Goal: Information Seeking & Learning: Find specific fact

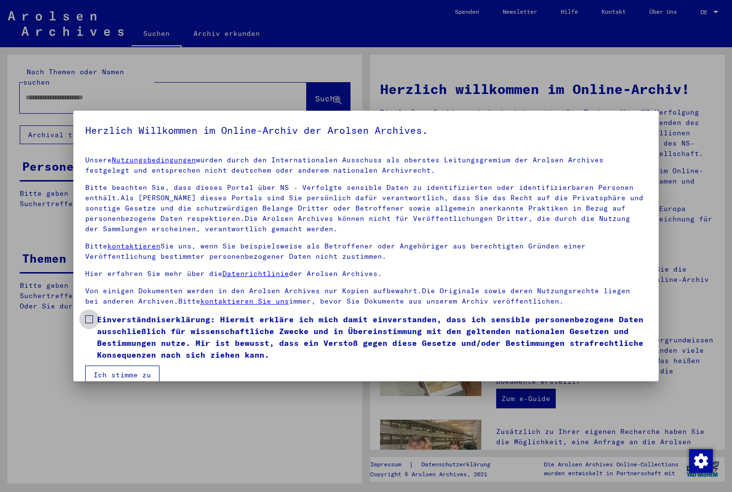
click at [89, 317] on span at bounding box center [89, 320] width 8 height 8
click at [117, 371] on button "Ich stimme zu" at bounding box center [122, 375] width 74 height 19
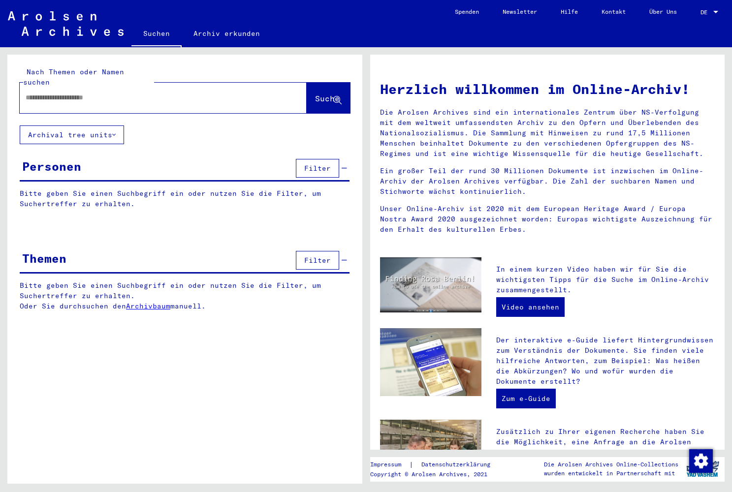
click at [121, 75] on mat-label "Nach Themen oder Namen suchen" at bounding box center [73, 76] width 101 height 19
click at [121, 87] on div at bounding box center [149, 98] width 258 height 22
click at [118, 93] on input "text" at bounding box center [152, 98] width 252 height 10
paste input "**********"
type input "**********"
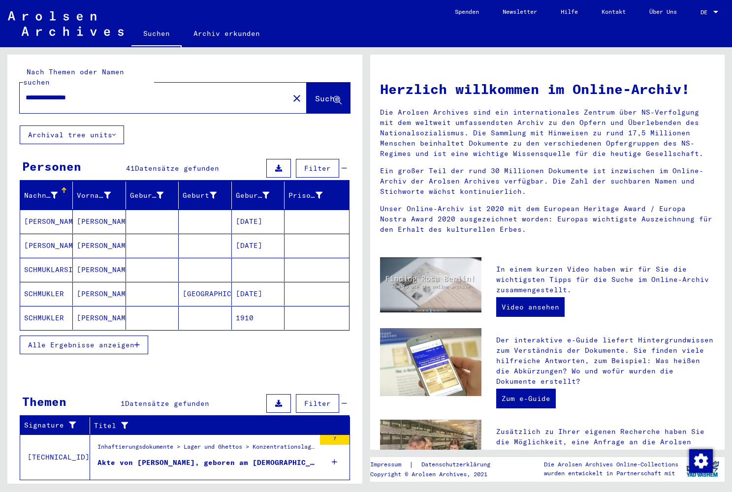
click at [262, 215] on mat-cell "07/10/1917" at bounding box center [258, 222] width 53 height 24
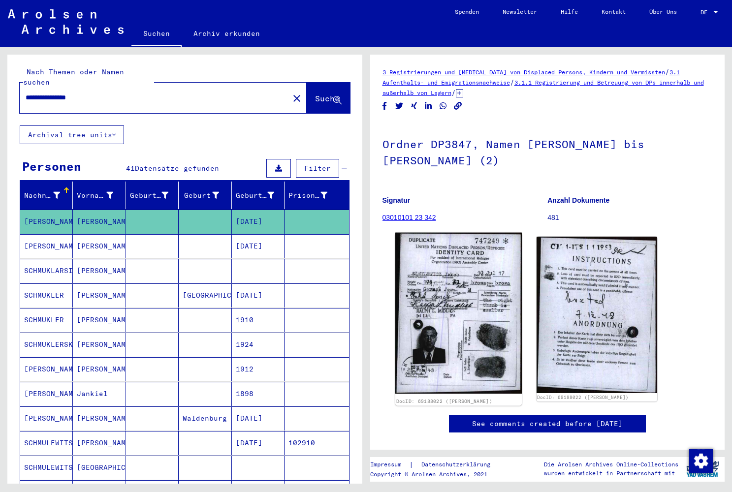
click at [444, 287] on img at bounding box center [458, 313] width 127 height 161
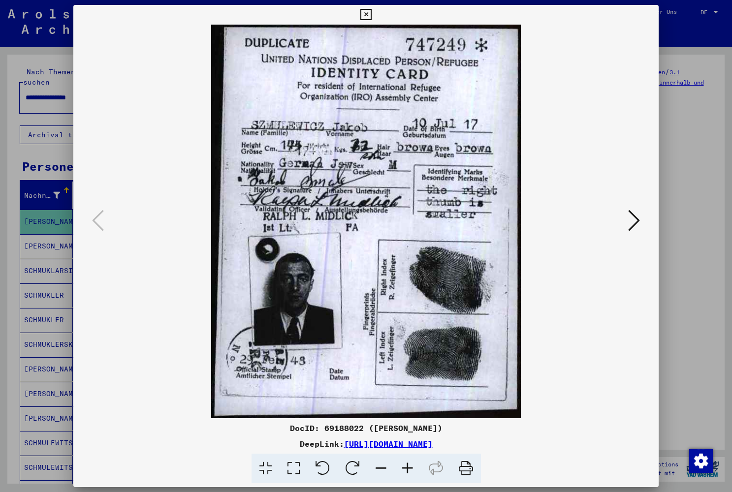
click at [372, 13] on icon at bounding box center [365, 15] width 11 height 12
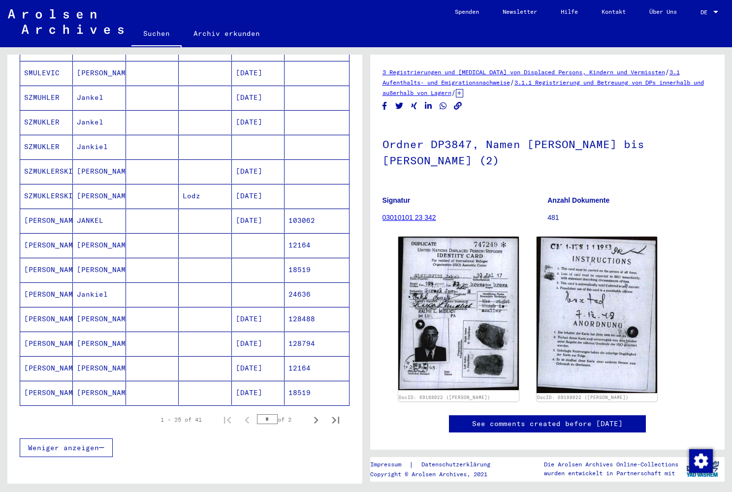
scroll to position [445, 0]
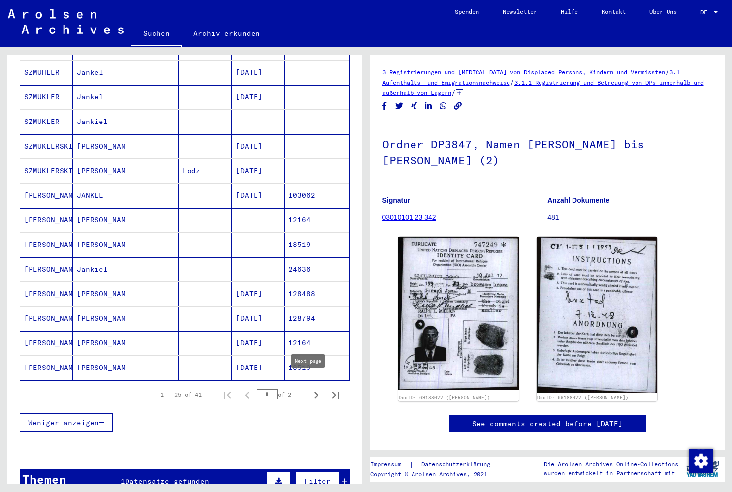
click at [309, 389] on icon "Next page" at bounding box center [316, 396] width 14 height 14
type input "*"
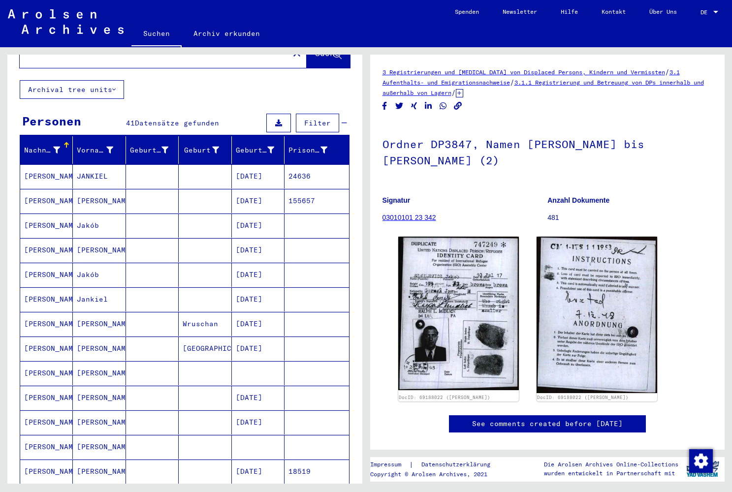
scroll to position [0, 0]
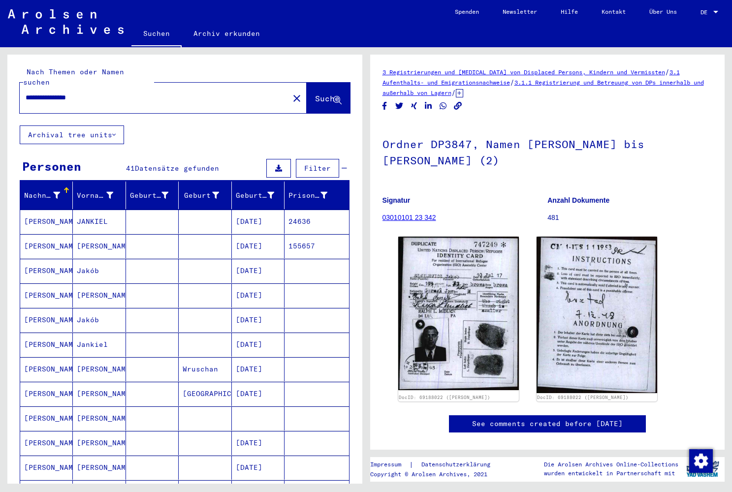
drag, startPoint x: 73, startPoint y: 87, endPoint x: -36, endPoint y: 76, distance: 110.3
click at [0, 76] on html "**********" at bounding box center [366, 246] width 732 height 492
click at [104, 93] on input "**********" at bounding box center [155, 98] width 258 height 10
drag, startPoint x: 28, startPoint y: 81, endPoint x: -5, endPoint y: 80, distance: 33.5
click at [0, 80] on html "**********" at bounding box center [366, 246] width 732 height 492
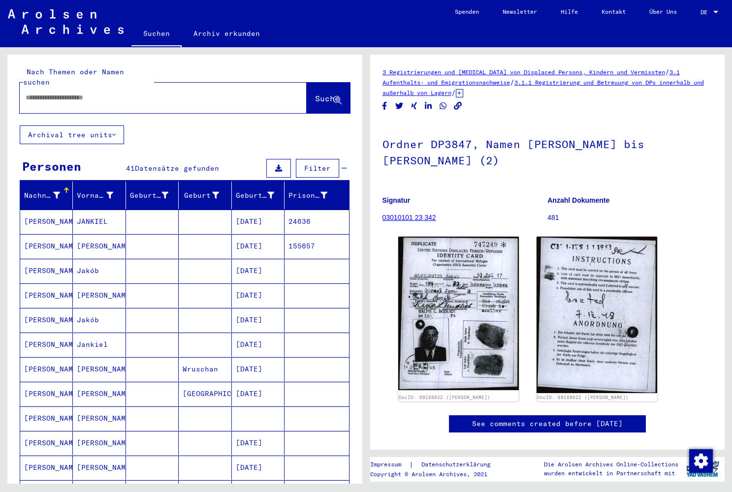
paste input "**********"
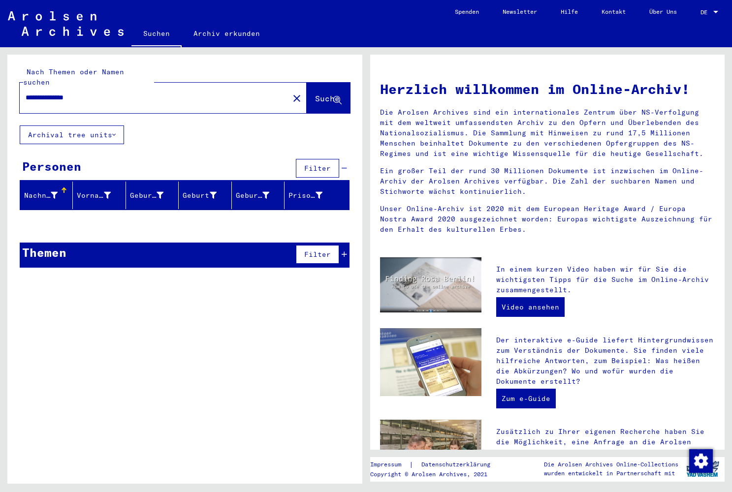
click at [97, 93] on input "**********" at bounding box center [152, 98] width 252 height 10
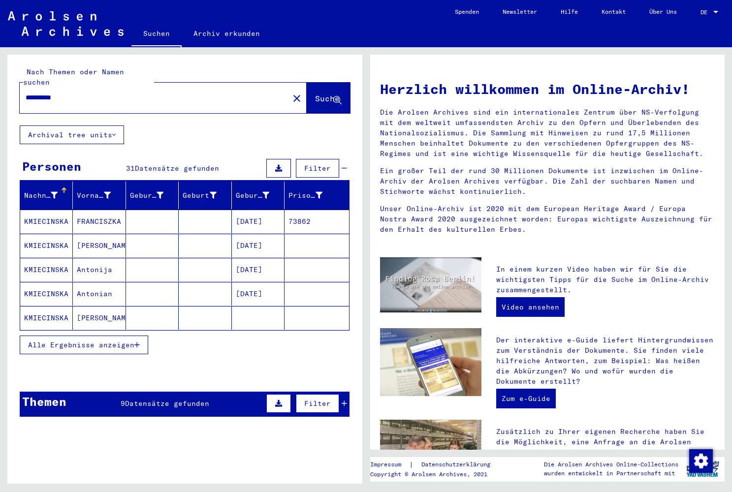
click at [89, 341] on span "Alle Ergebnisse anzeigen" at bounding box center [81, 345] width 106 height 9
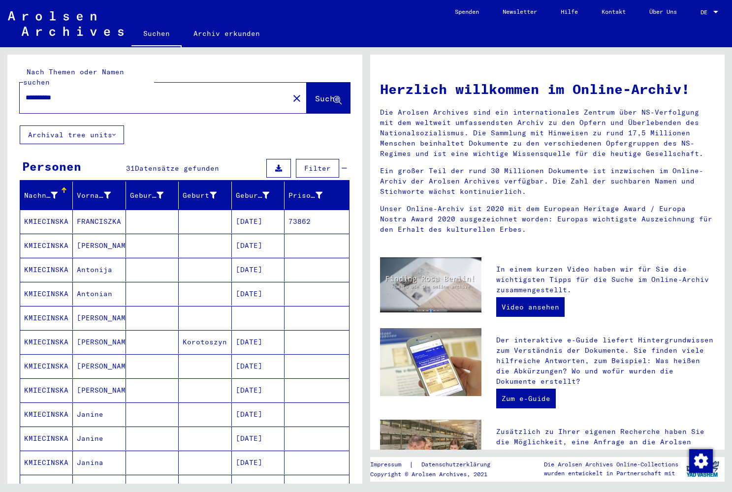
drag, startPoint x: 65, startPoint y: 88, endPoint x: 13, endPoint y: 83, distance: 52.4
click at [51, 93] on input "**********" at bounding box center [152, 98] width 252 height 10
click at [80, 93] on input "**********" at bounding box center [152, 98] width 252 height 10
drag, startPoint x: 74, startPoint y: 87, endPoint x: -33, endPoint y: 79, distance: 107.2
click at [0, 79] on html "**********" at bounding box center [366, 246] width 732 height 492
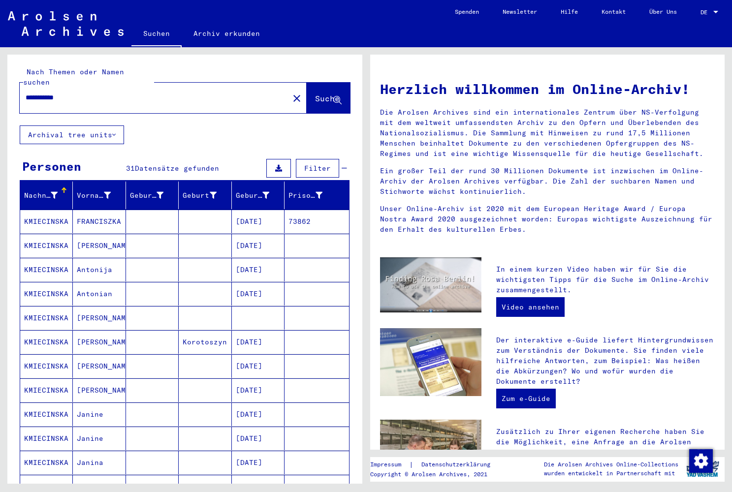
type input "**********"
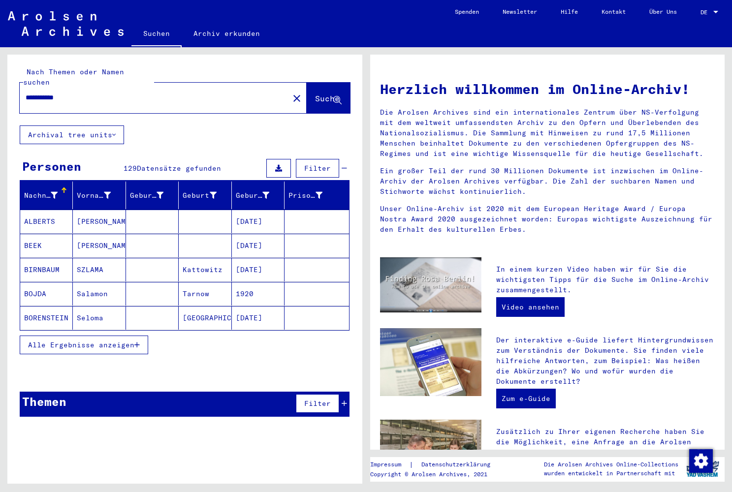
click at [103, 341] on span "Alle Ergebnisse anzeigen" at bounding box center [81, 345] width 106 height 9
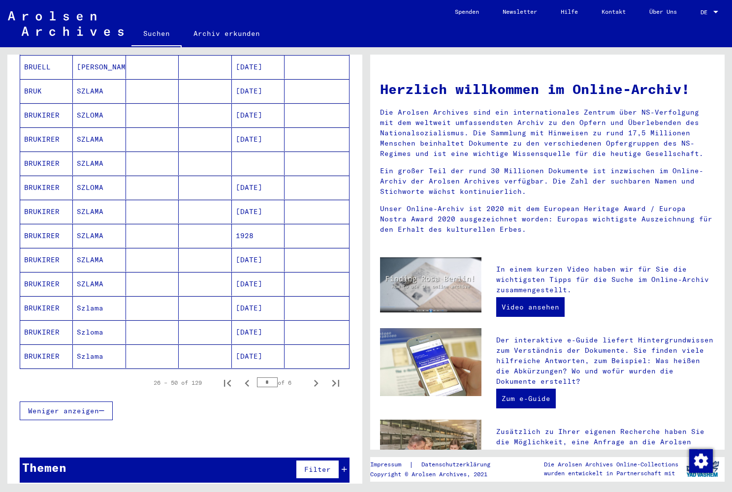
scroll to position [444, 0]
click at [309, 377] on icon "Next page" at bounding box center [316, 384] width 14 height 14
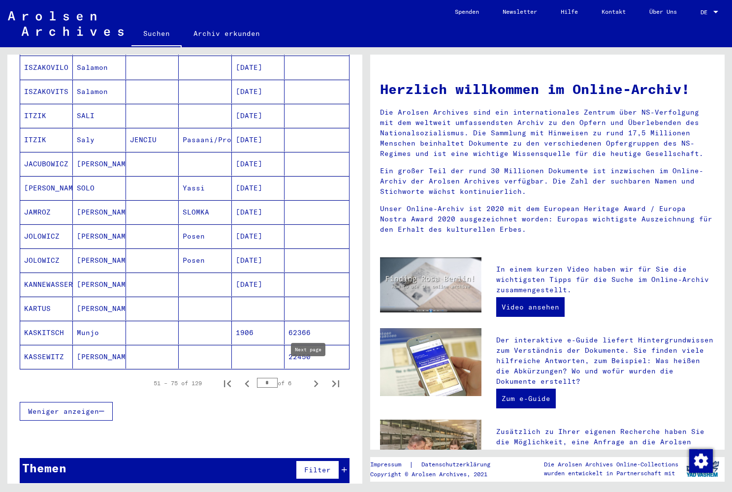
click at [309, 377] on icon "Next page" at bounding box center [316, 384] width 14 height 14
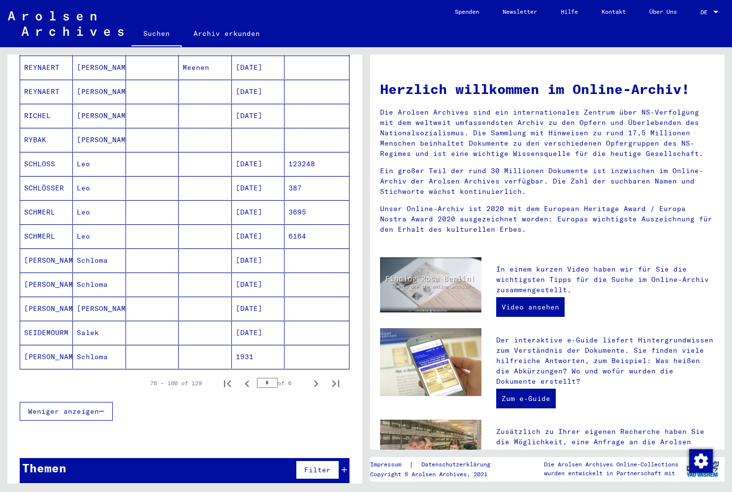
click at [314, 381] on icon "Next page" at bounding box center [316, 384] width 4 height 7
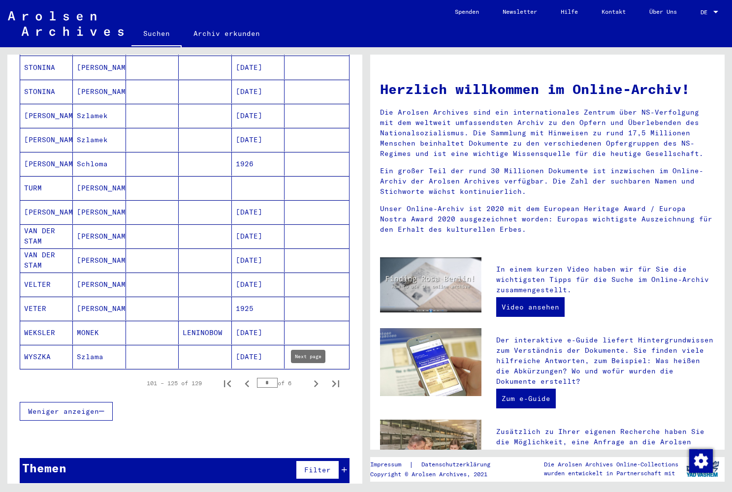
click at [314, 381] on icon "Next page" at bounding box center [316, 384] width 4 height 7
type input "*"
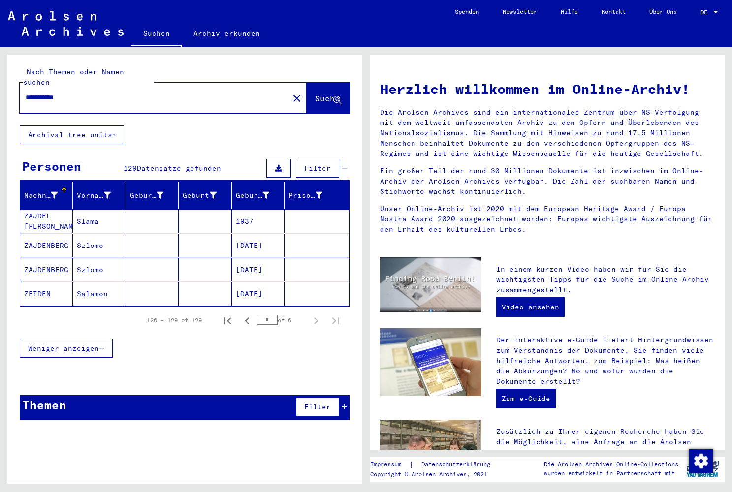
click at [86, 93] on input "**********" at bounding box center [152, 98] width 252 height 10
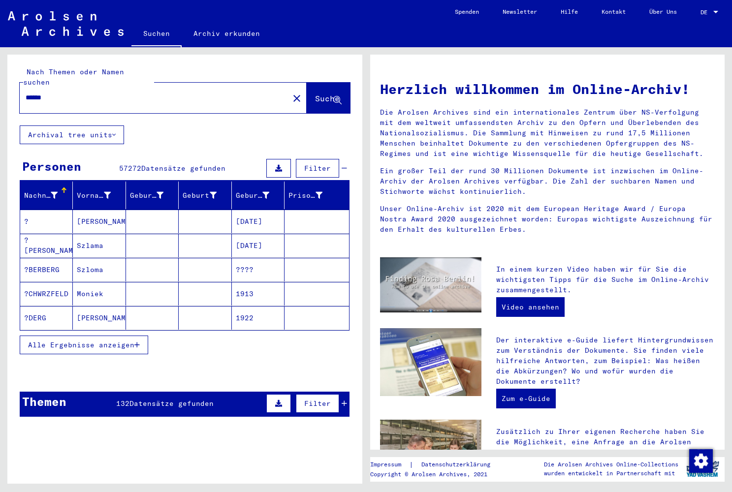
drag, startPoint x: 60, startPoint y: 88, endPoint x: -15, endPoint y: 73, distance: 76.2
click at [0, 73] on html "Suchen Archiv erkunden Spenden Newsletter Hilfe Kontakt Über Uns Suchen Archiv …" at bounding box center [366, 246] width 732 height 492
paste input "text"
type input "******"
click at [52, 192] on icon at bounding box center [54, 195] width 7 height 7
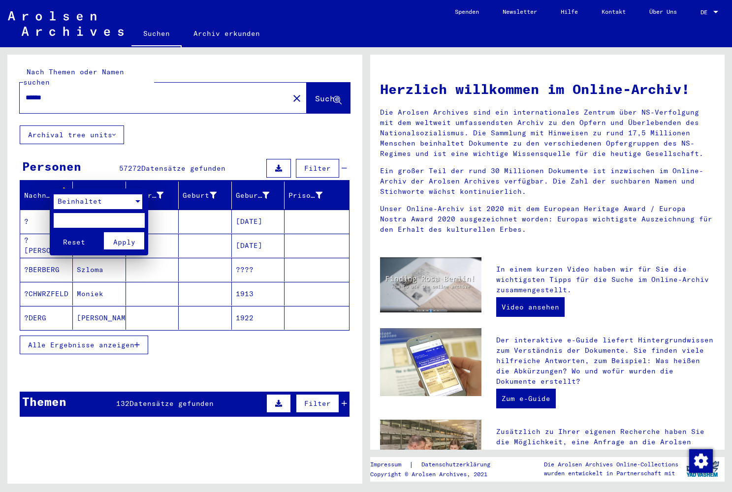
click at [80, 204] on span "Beinhaltet" at bounding box center [80, 201] width 44 height 9
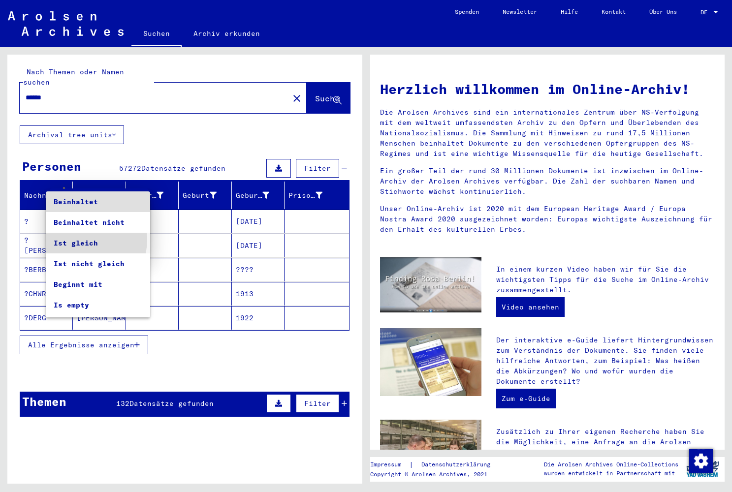
click at [83, 240] on span "Ist gleich" at bounding box center [98, 243] width 89 height 21
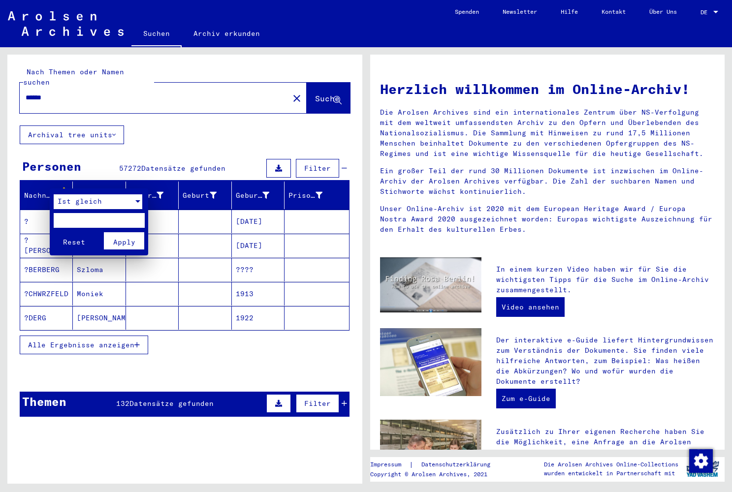
click at [74, 221] on input "text" at bounding box center [99, 220] width 91 height 15
type input "******"
click at [115, 241] on span "Apply" at bounding box center [124, 242] width 22 height 9
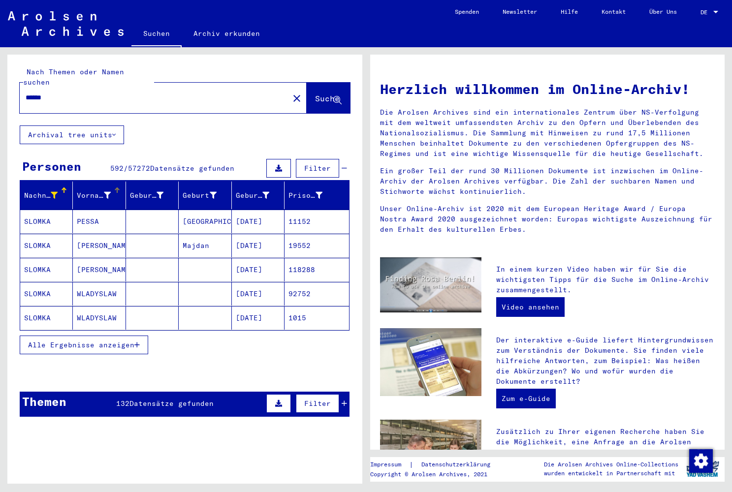
click at [104, 192] on icon at bounding box center [107, 195] width 7 height 7
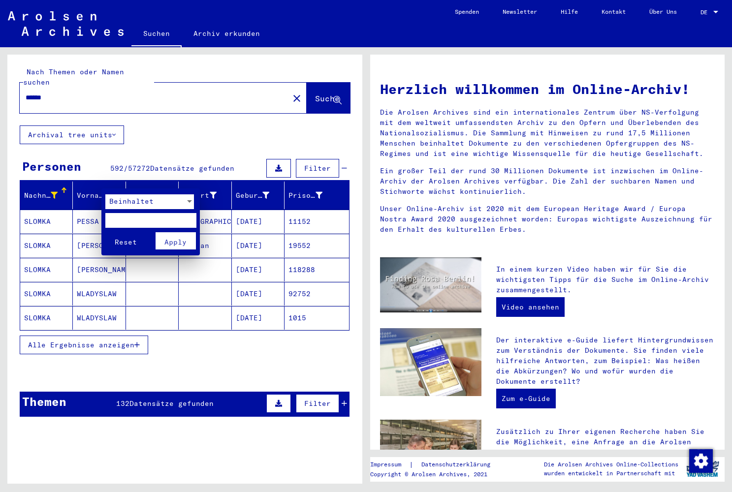
click at [120, 201] on span "Beinhaltet" at bounding box center [131, 201] width 44 height 9
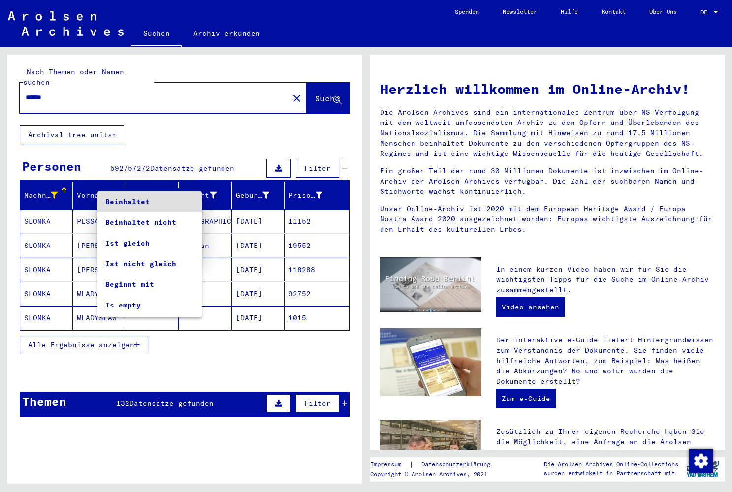
click at [120, 201] on span "Beinhaltet" at bounding box center [149, 202] width 89 height 21
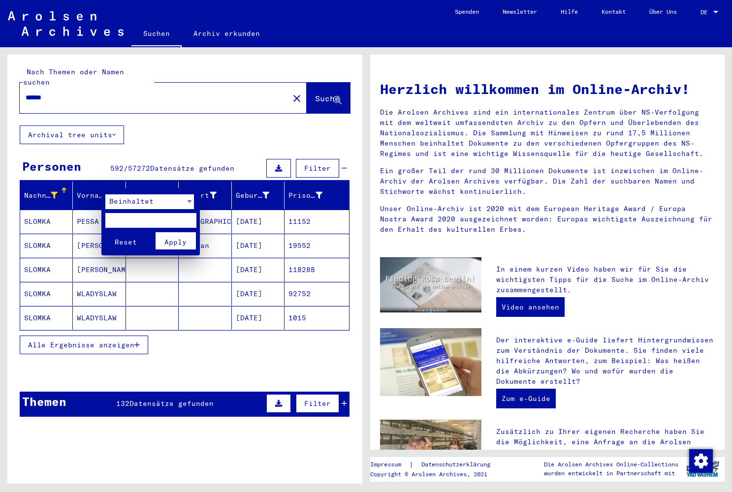
click at [124, 220] on input "text" at bounding box center [150, 220] width 91 height 15
type input "****"
click at [167, 238] on span "Apply" at bounding box center [175, 242] width 22 height 9
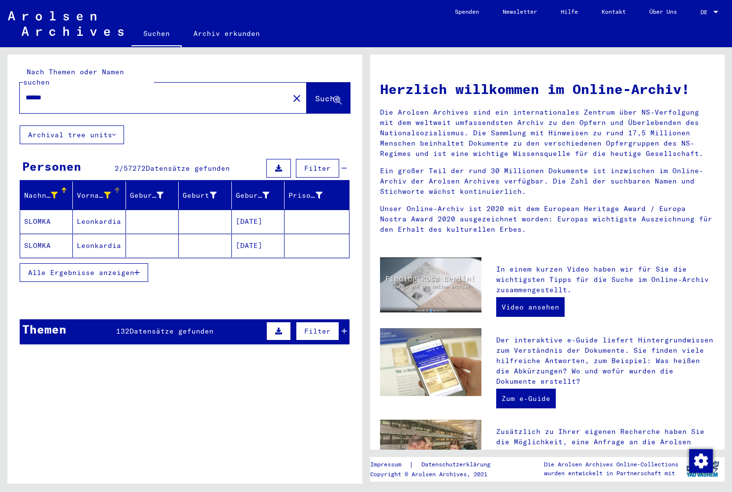
click at [128, 268] on span "Alle Ergebnisse anzeigen" at bounding box center [81, 272] width 106 height 9
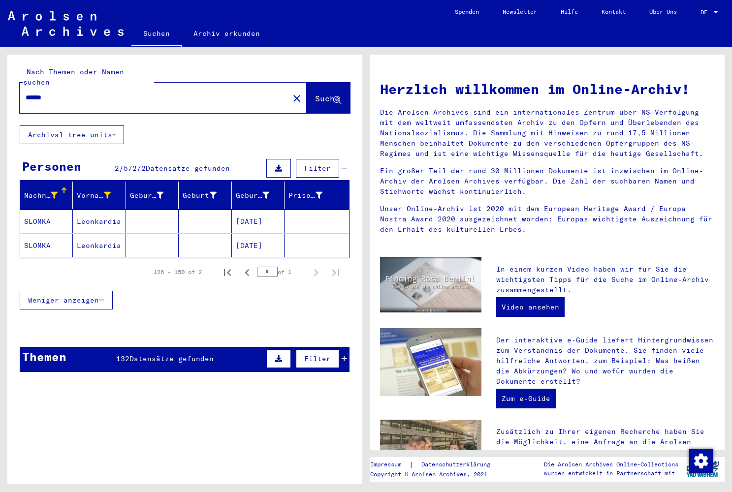
drag, startPoint x: 40, startPoint y: 86, endPoint x: 8, endPoint y: 87, distance: 32.0
click at [8, 87] on div "Nach Themen oder Namen suchen ****** close Suche" at bounding box center [184, 90] width 355 height 71
paste input "**"
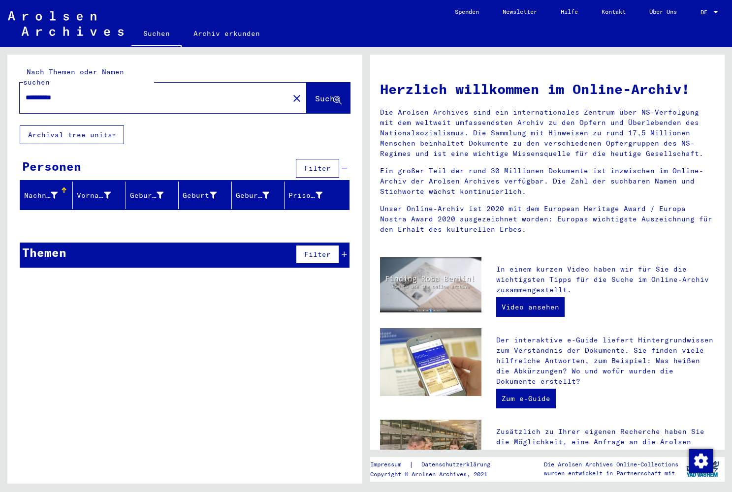
type input "**********"
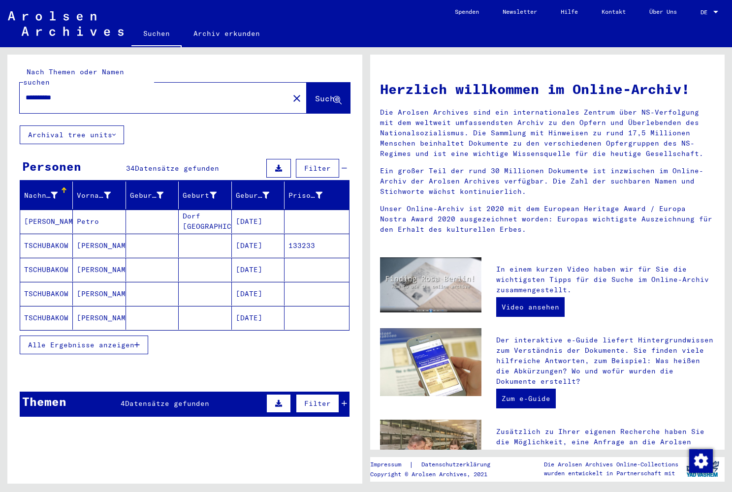
click at [111, 341] on button "Alle Ergebnisse anzeigen" at bounding box center [84, 345] width 129 height 19
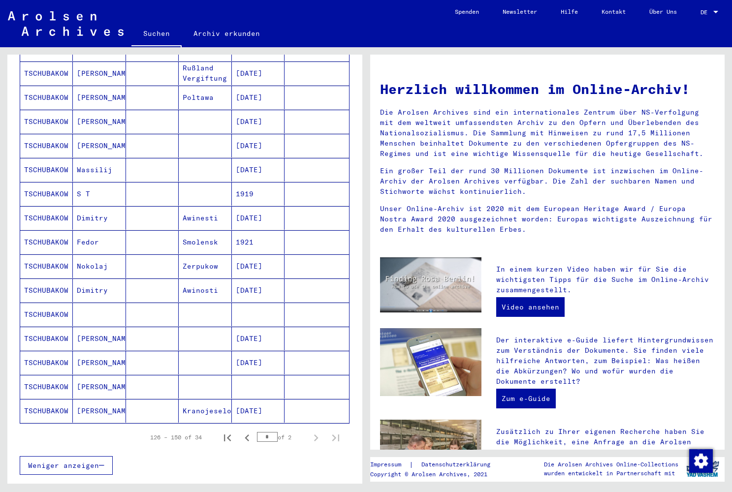
scroll to position [393, 0]
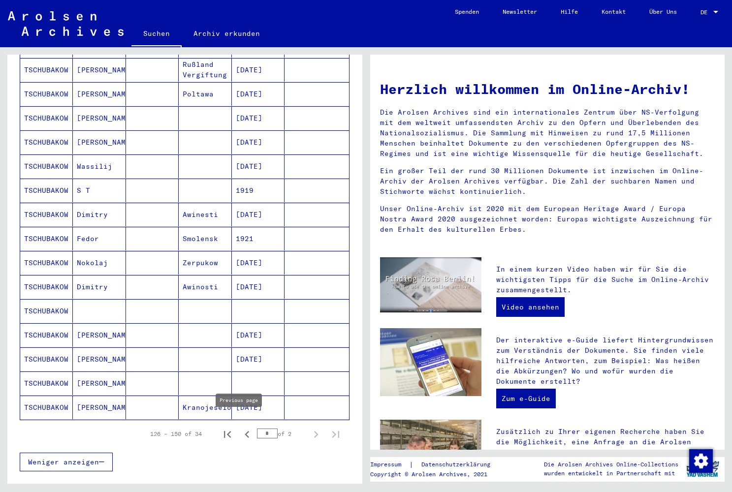
click at [241, 428] on icon "Previous page" at bounding box center [247, 435] width 14 height 14
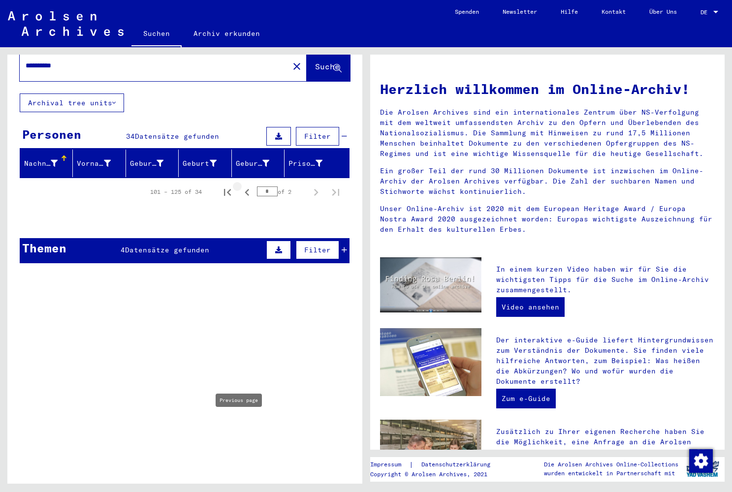
scroll to position [22, 0]
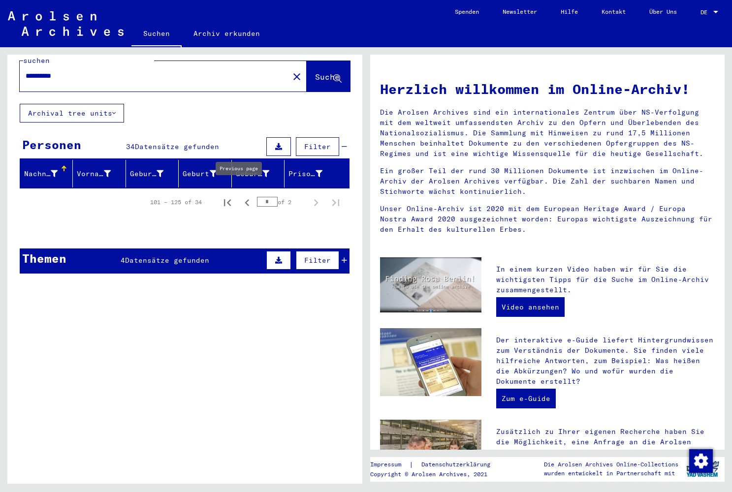
click at [240, 196] on icon "Previous page" at bounding box center [247, 203] width 14 height 14
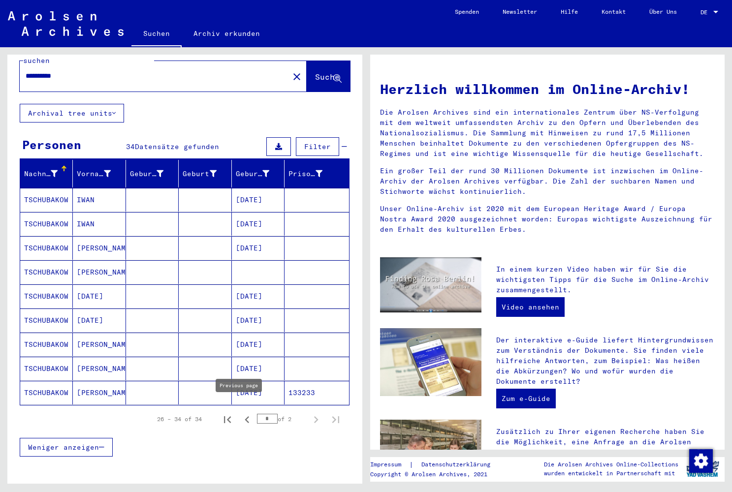
click at [245, 417] on icon "Previous page" at bounding box center [247, 420] width 4 height 7
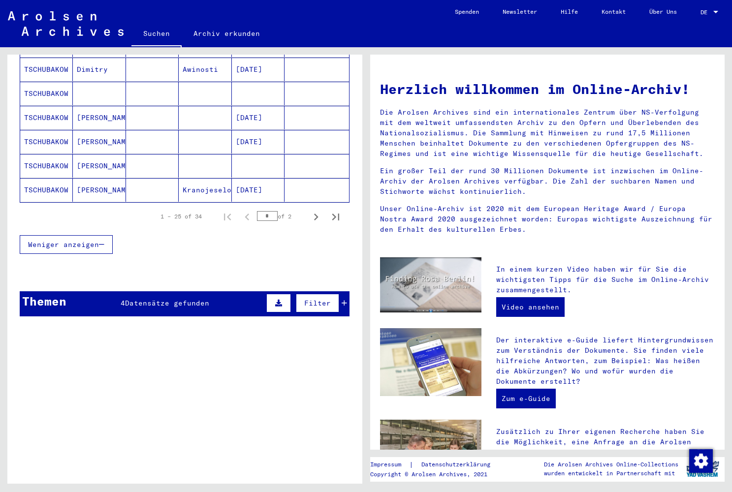
scroll to position [614, 0]
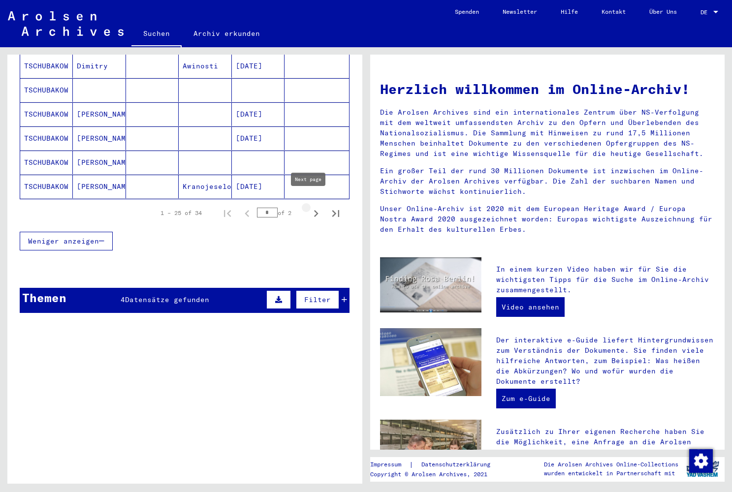
click at [314, 210] on icon "Next page" at bounding box center [316, 213] width 4 height 7
type input "*"
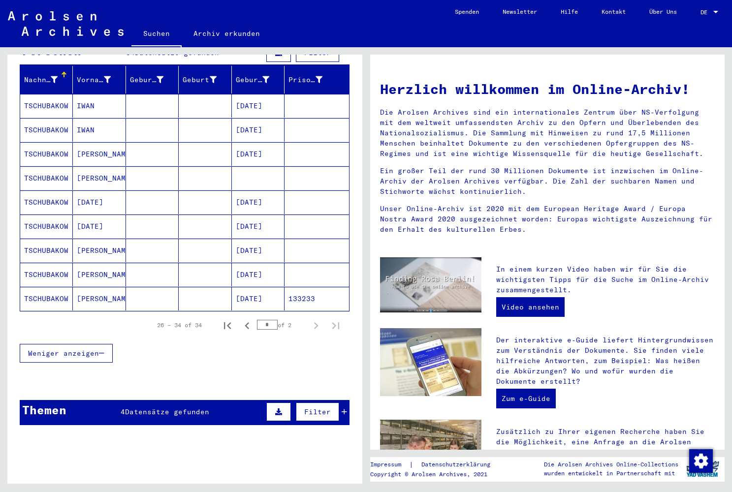
scroll to position [115, 0]
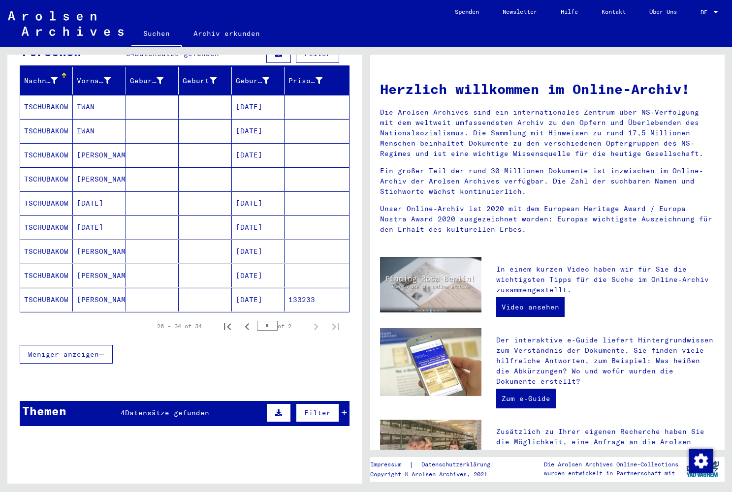
click at [88, 170] on mat-cell "Lucie" at bounding box center [99, 179] width 53 height 24
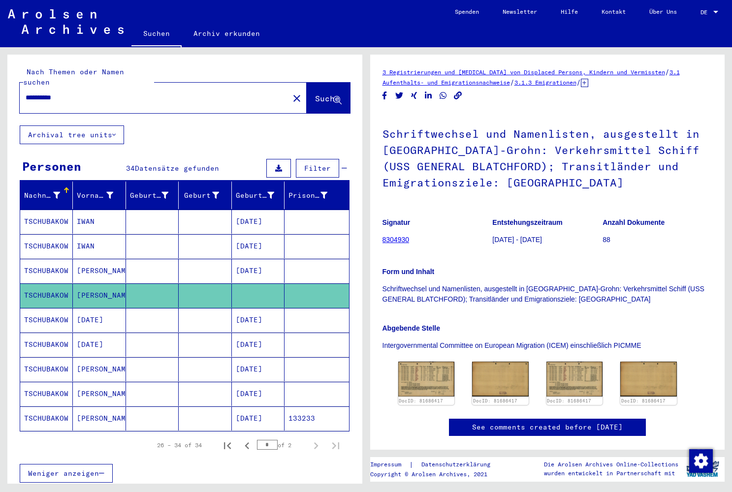
drag, startPoint x: 87, startPoint y: 89, endPoint x: -83, endPoint y: 76, distance: 170.9
click at [0, 76] on html "**********" at bounding box center [366, 246] width 732 height 492
type input "**********"
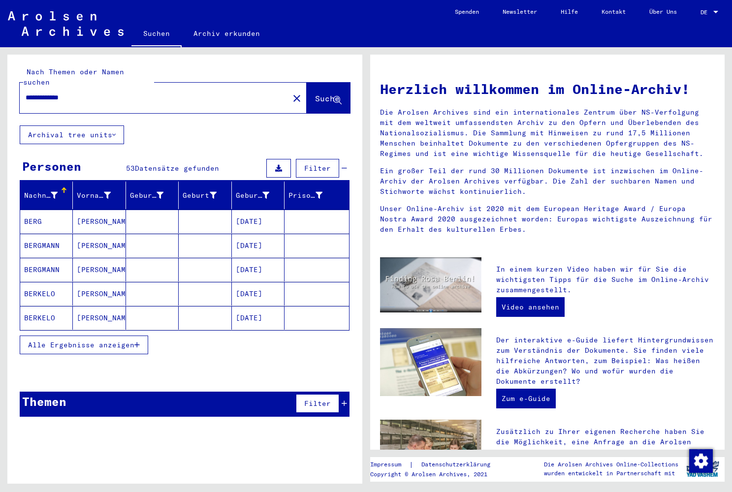
click at [73, 341] on span "Alle Ergebnisse anzeigen" at bounding box center [81, 345] width 106 height 9
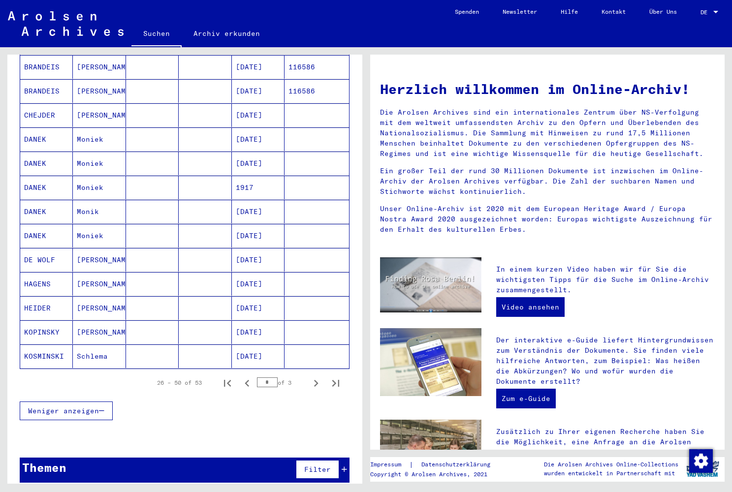
scroll to position [444, 0]
click at [309, 377] on icon "Next page" at bounding box center [316, 384] width 14 height 14
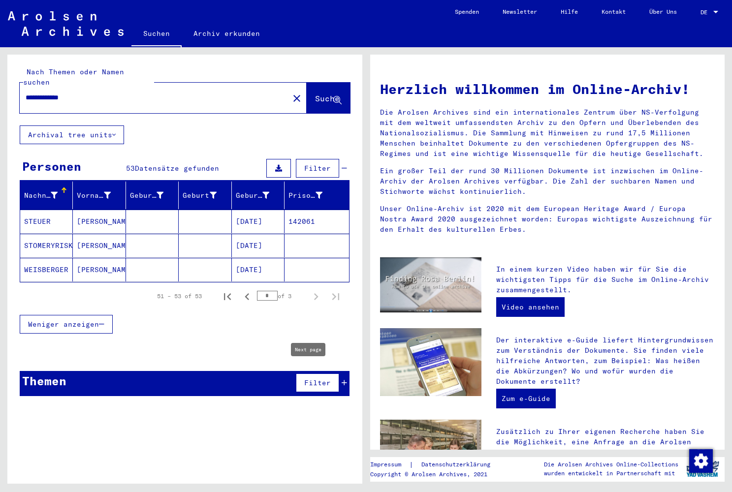
scroll to position [0, 0]
click at [247, 290] on icon "Previous page" at bounding box center [247, 297] width 14 height 14
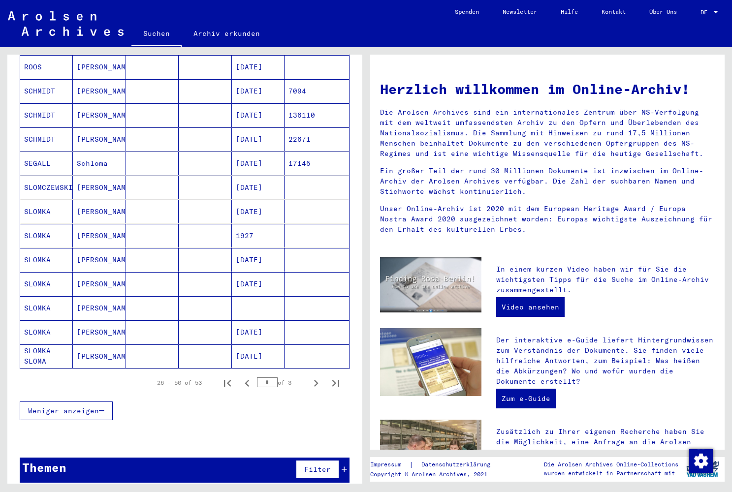
scroll to position [444, 0]
click at [95, 201] on mat-cell "Eduard" at bounding box center [99, 212] width 53 height 24
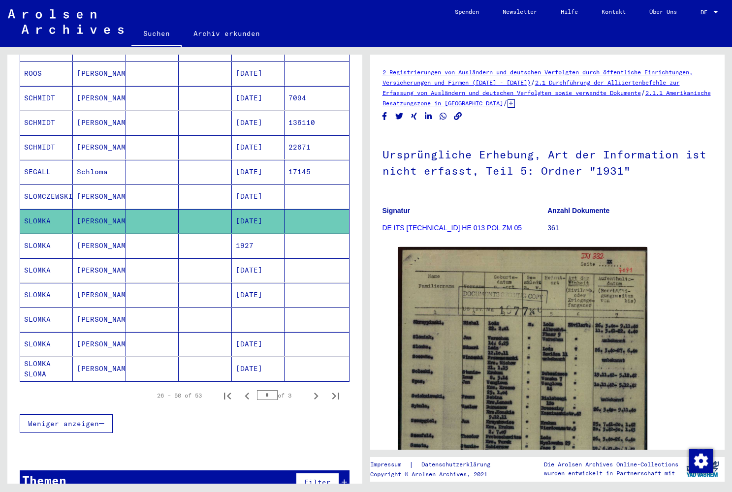
click at [234, 238] on mat-cell "1927" at bounding box center [258, 246] width 53 height 24
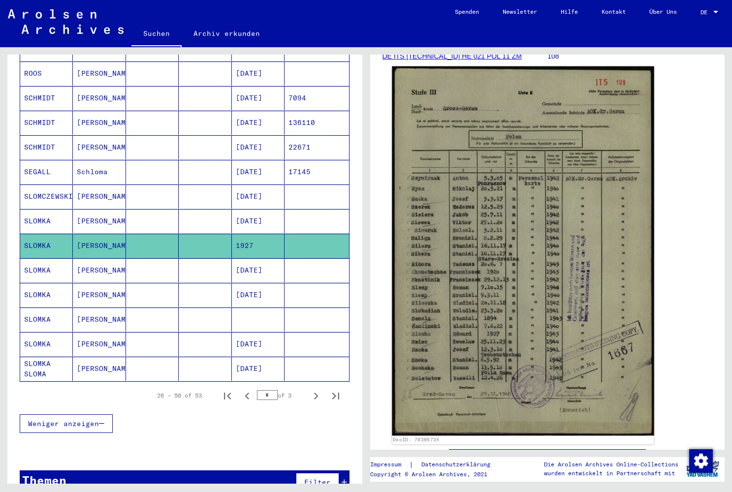
scroll to position [155, 0]
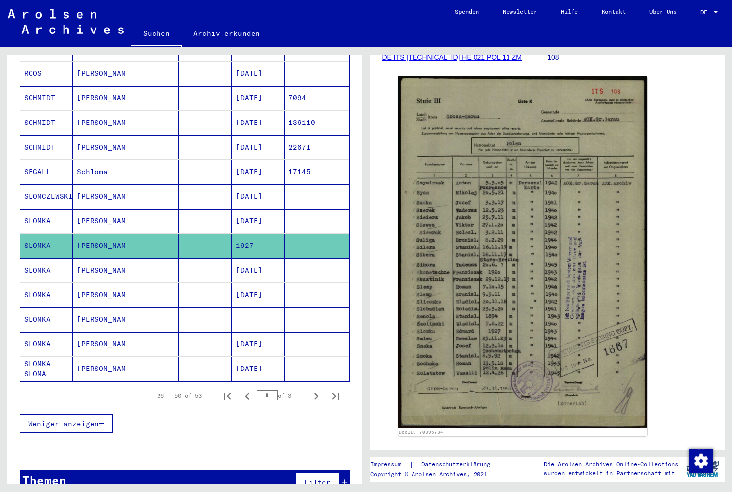
click at [245, 262] on mat-cell "04/07/1924" at bounding box center [258, 271] width 53 height 24
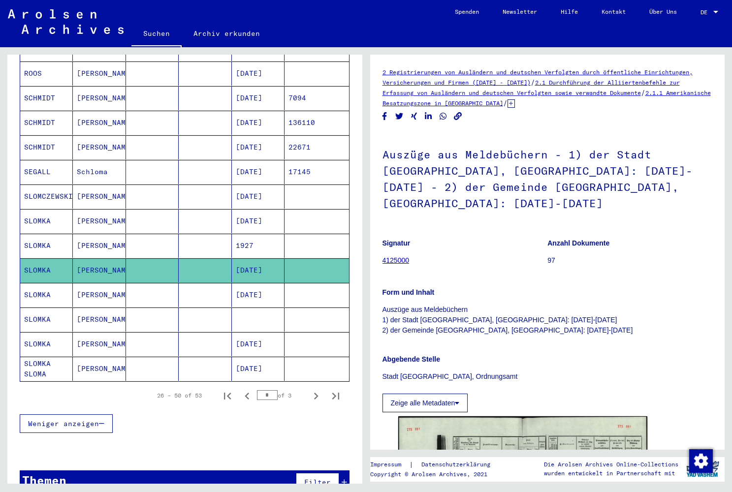
click at [263, 285] on mat-cell "10/12/1915" at bounding box center [258, 295] width 53 height 24
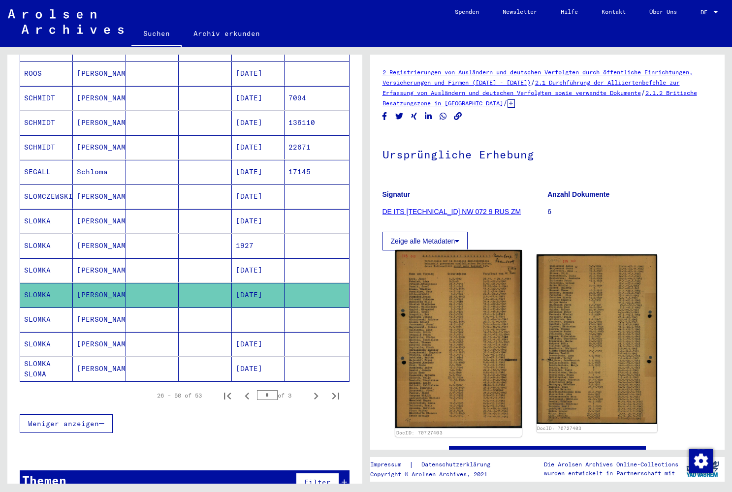
click at [462, 321] on img at bounding box center [458, 339] width 127 height 178
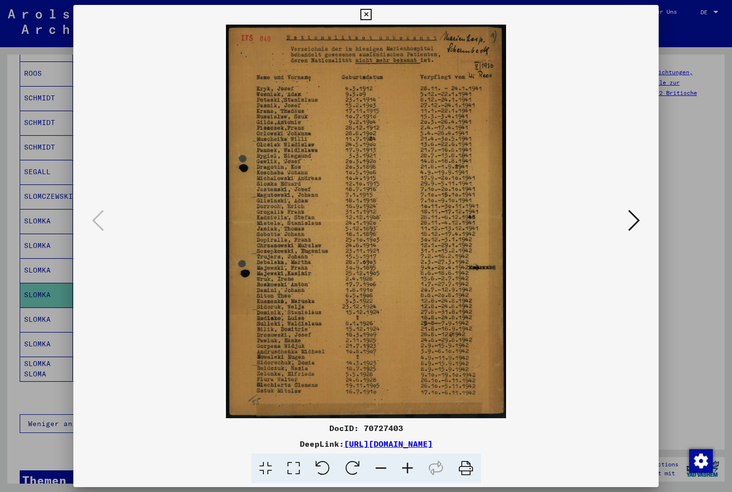
click at [638, 221] on icon at bounding box center [634, 221] width 12 height 24
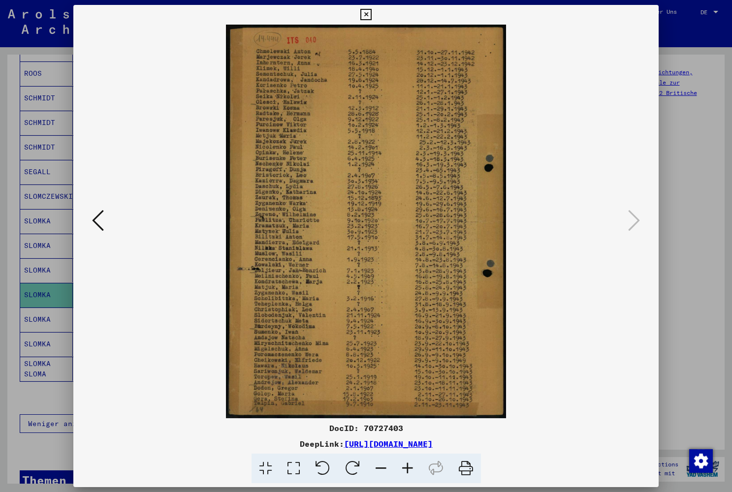
click at [102, 223] on icon at bounding box center [98, 221] width 12 height 24
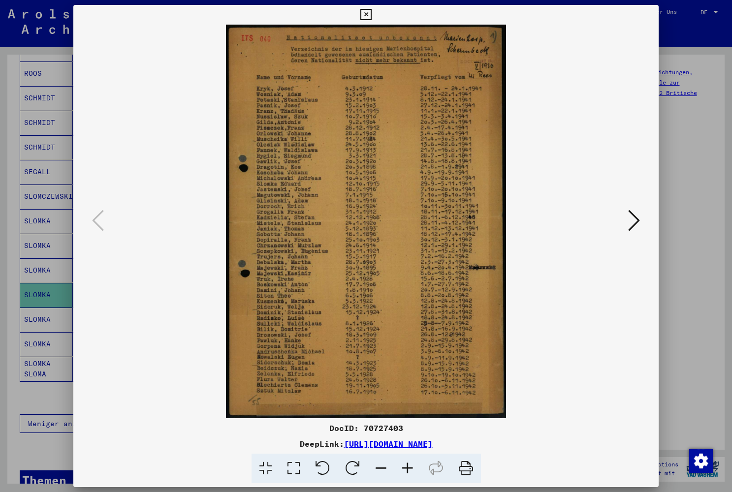
click at [628, 215] on icon at bounding box center [634, 221] width 12 height 24
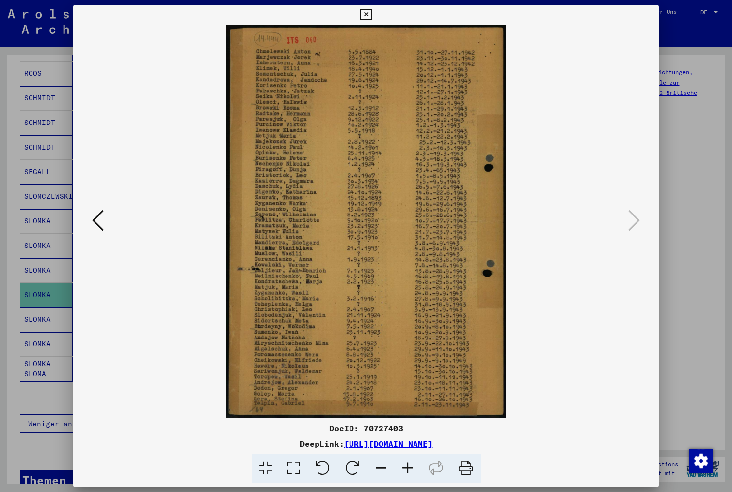
click at [101, 223] on icon at bounding box center [98, 221] width 12 height 24
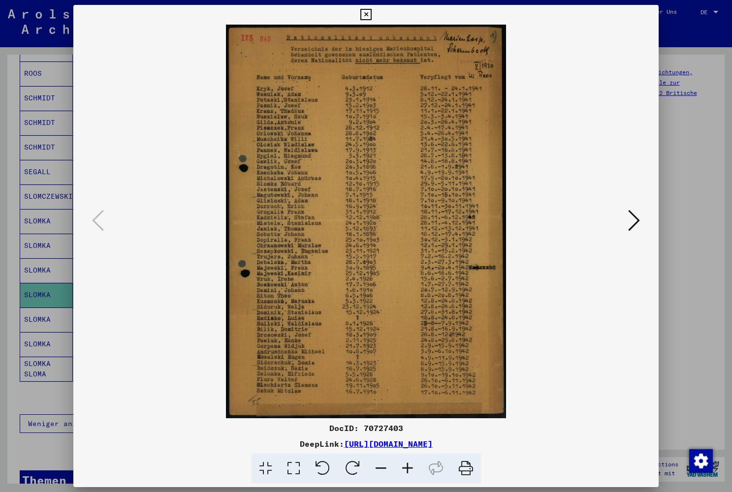
click at [372, 16] on icon at bounding box center [365, 15] width 11 height 12
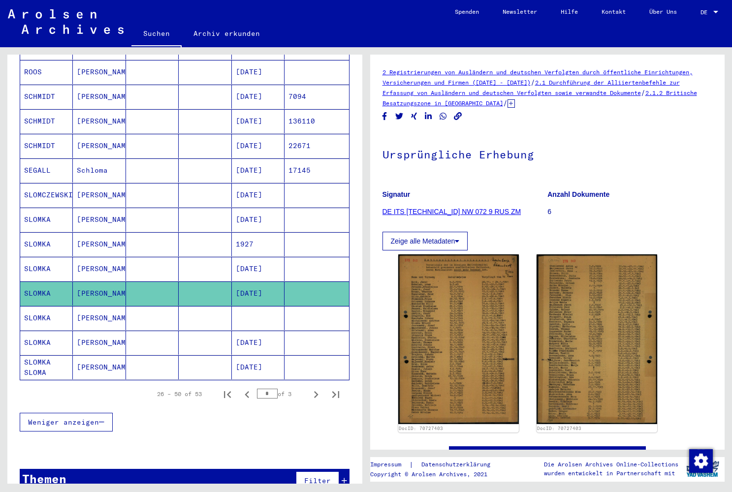
click at [84, 311] on mat-cell "EDUARD" at bounding box center [99, 318] width 53 height 24
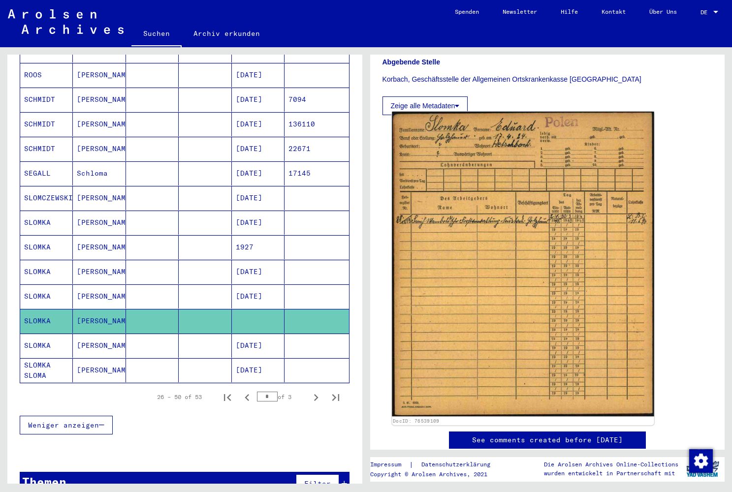
scroll to position [245, 0]
click at [504, 300] on img at bounding box center [523, 263] width 262 height 305
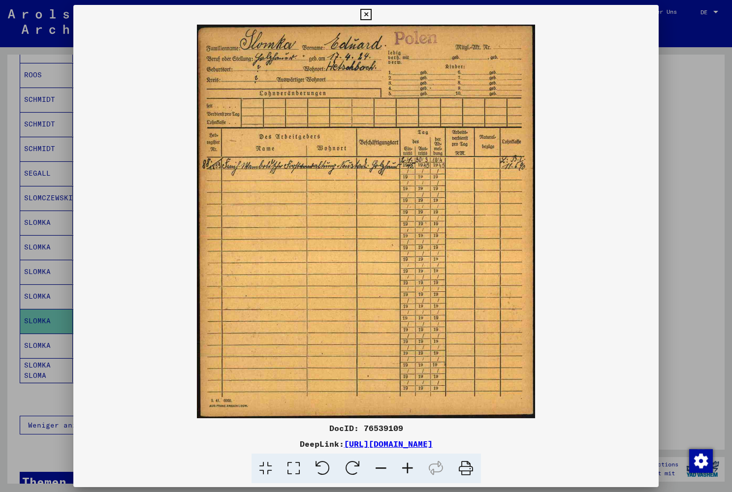
click at [279, 66] on img at bounding box center [366, 222] width 586 height 394
click at [372, 14] on icon at bounding box center [365, 15] width 11 height 12
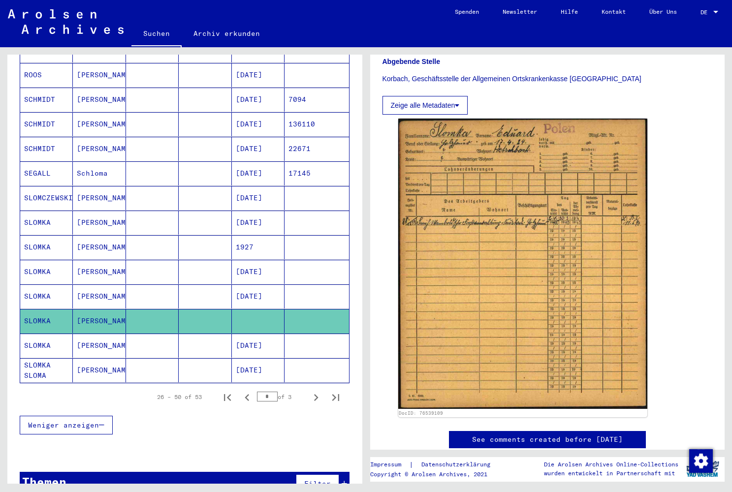
click at [98, 334] on mat-cell "Eduard" at bounding box center [99, 346] width 53 height 24
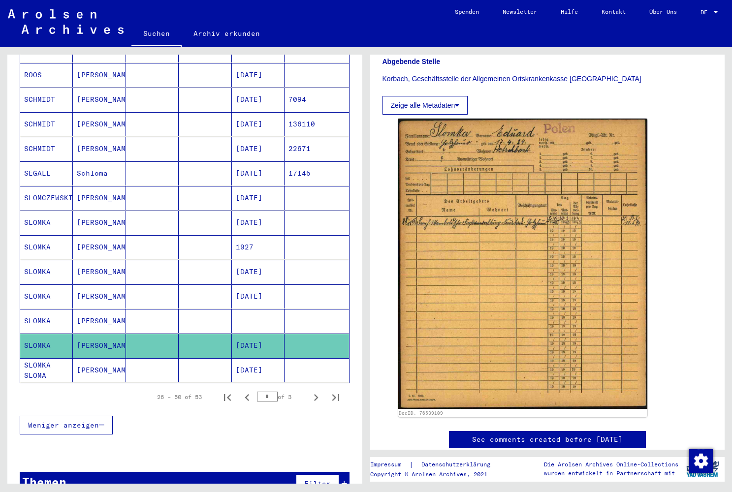
click at [93, 334] on mat-cell "Eduard" at bounding box center [99, 346] width 53 height 24
click at [95, 359] on mat-cell "Edward" at bounding box center [99, 371] width 53 height 24
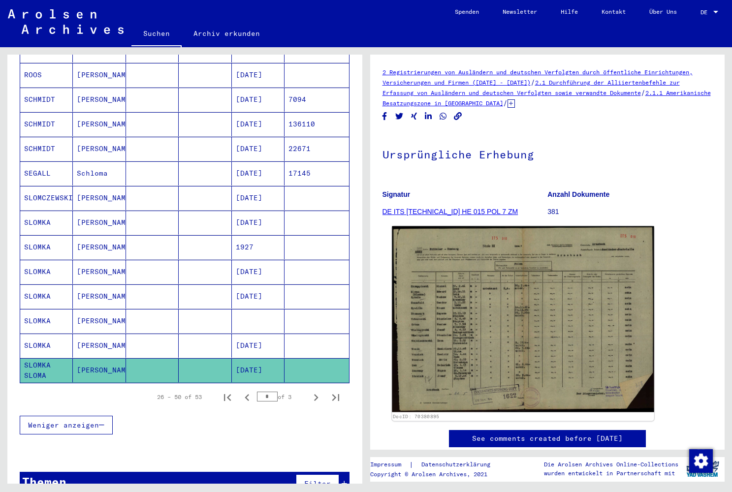
click at [452, 323] on img at bounding box center [523, 320] width 262 height 186
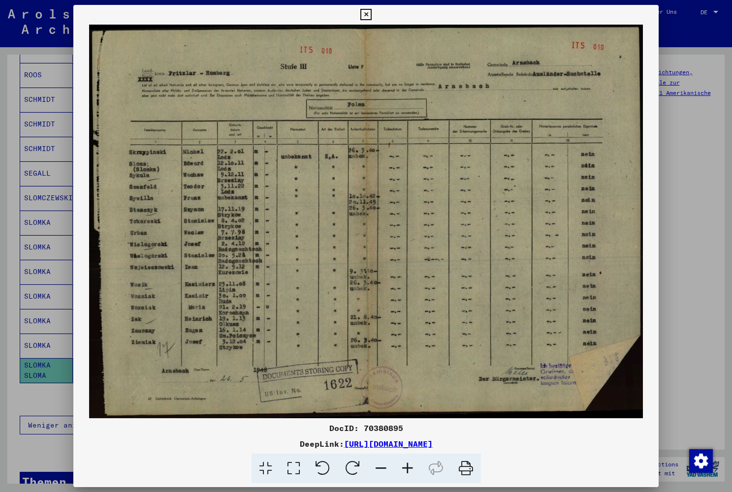
click at [372, 18] on icon at bounding box center [365, 15] width 11 height 12
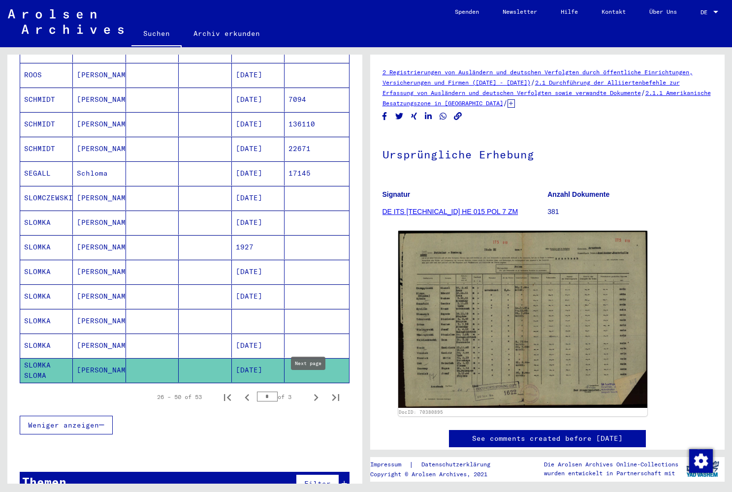
click at [312, 391] on icon "Next page" at bounding box center [316, 398] width 14 height 14
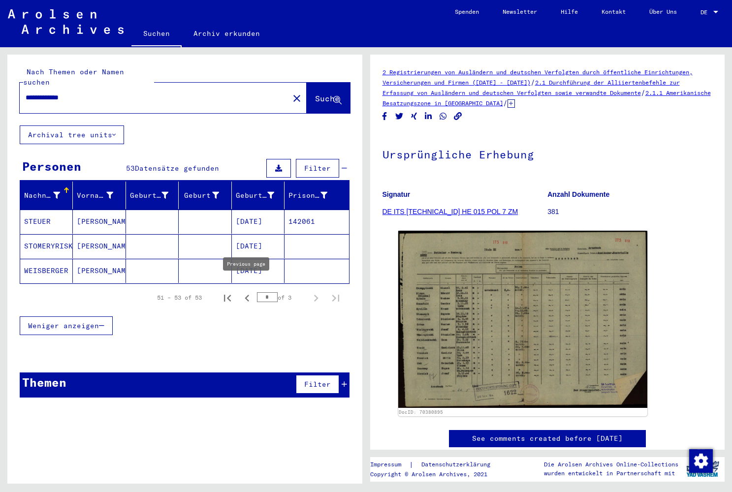
click at [246, 295] on icon "Previous page" at bounding box center [247, 298] width 4 height 7
type input "*"
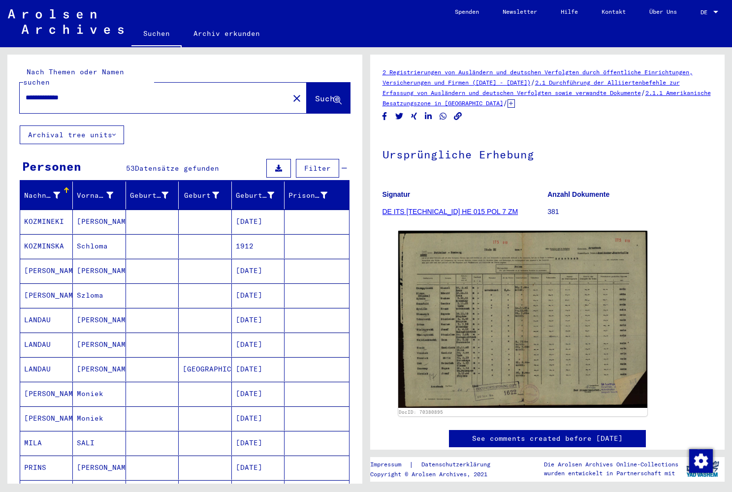
drag, startPoint x: 78, startPoint y: 88, endPoint x: -34, endPoint y: 81, distance: 112.5
click at [0, 81] on html "**********" at bounding box center [366, 246] width 732 height 492
paste input "********"
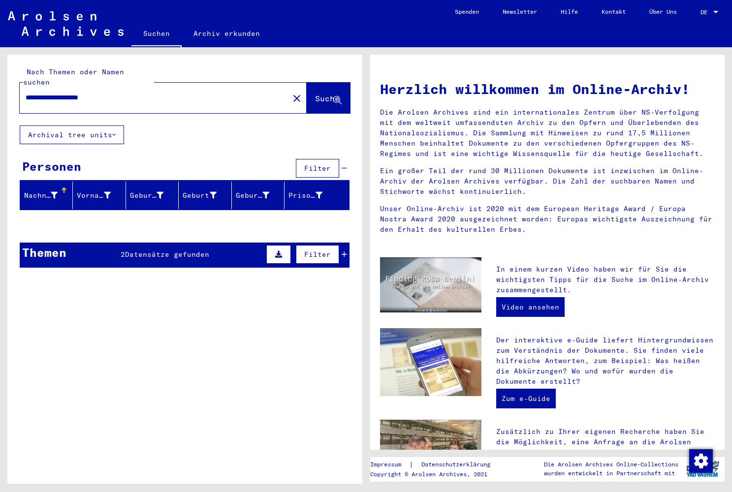
drag, startPoint x: 69, startPoint y: 86, endPoint x: -59, endPoint y: 73, distance: 128.7
click at [0, 73] on html "**********" at bounding box center [366, 246] width 732 height 492
type input "**********"
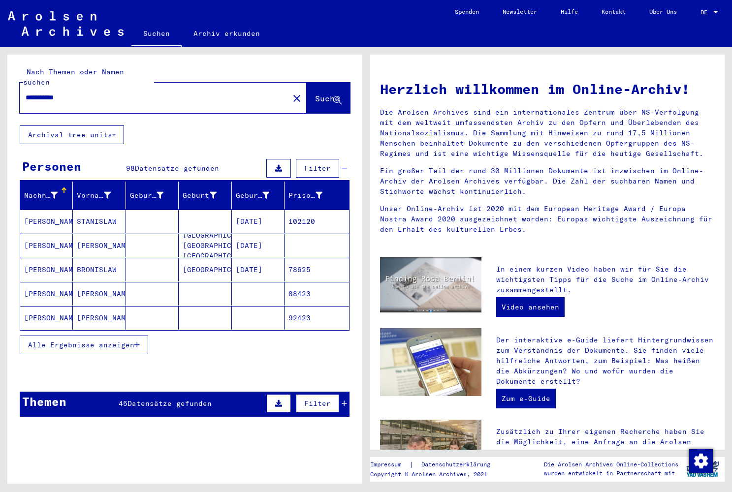
click at [57, 210] on mat-cell "TCHORZEWSKI" at bounding box center [46, 222] width 53 height 24
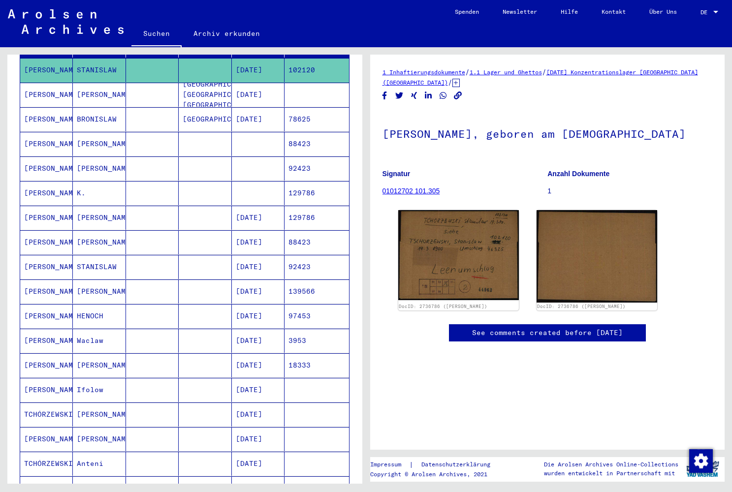
scroll to position [154, 0]
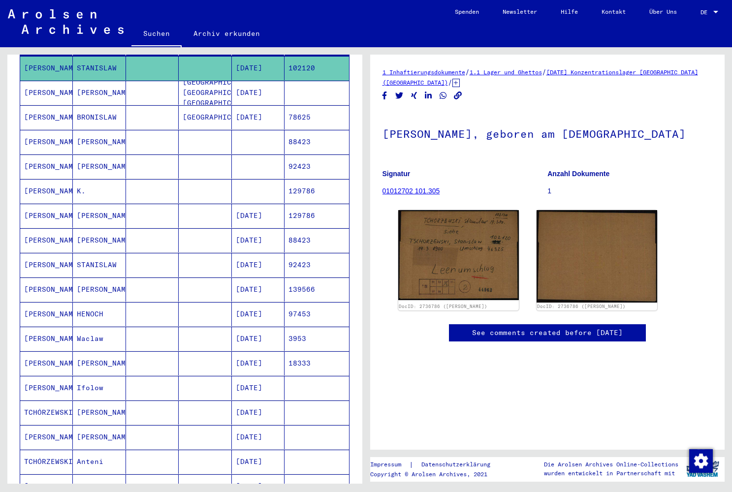
click at [107, 155] on mat-cell "Stanislaw" at bounding box center [99, 167] width 53 height 24
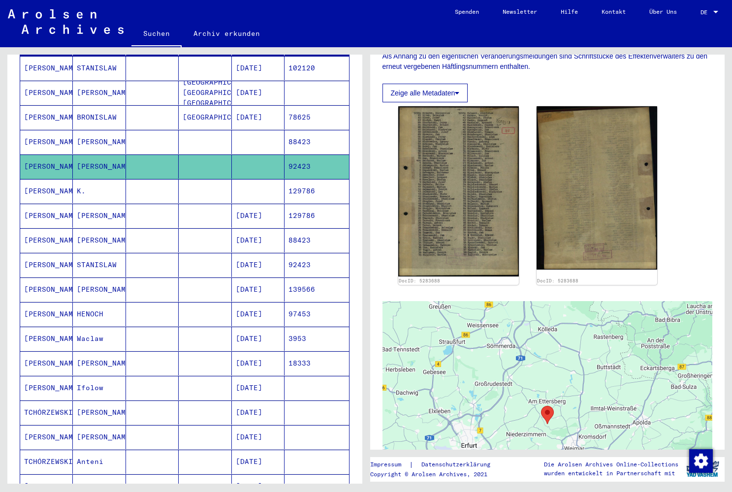
scroll to position [217, 0]
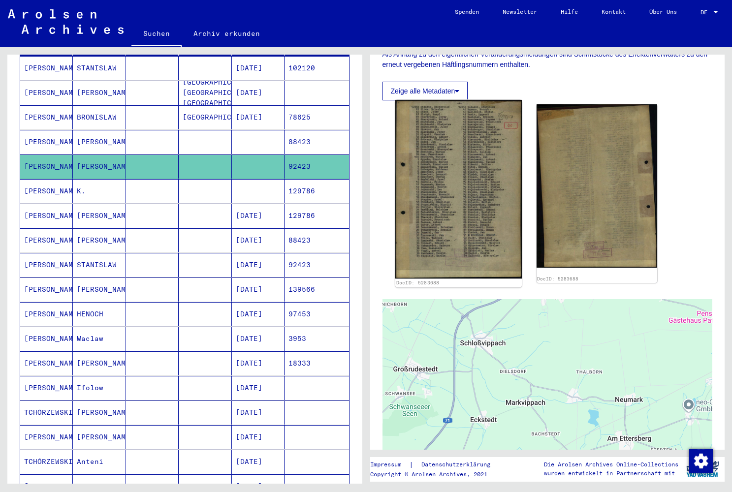
click at [457, 185] on img at bounding box center [458, 189] width 127 height 179
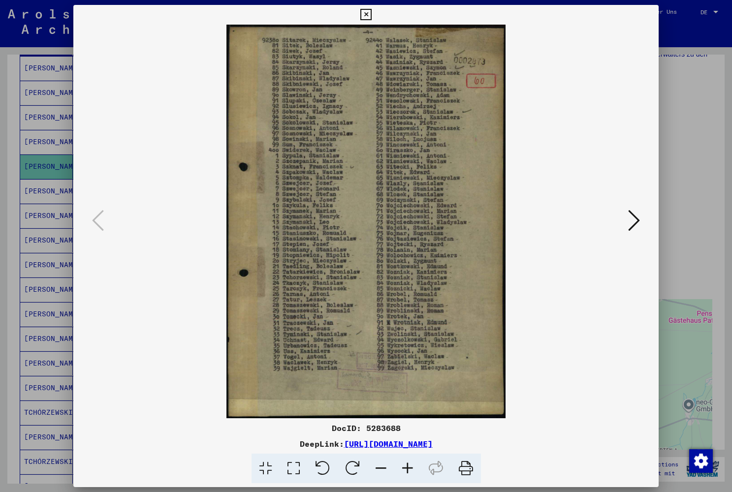
click at [631, 224] on icon at bounding box center [634, 221] width 12 height 24
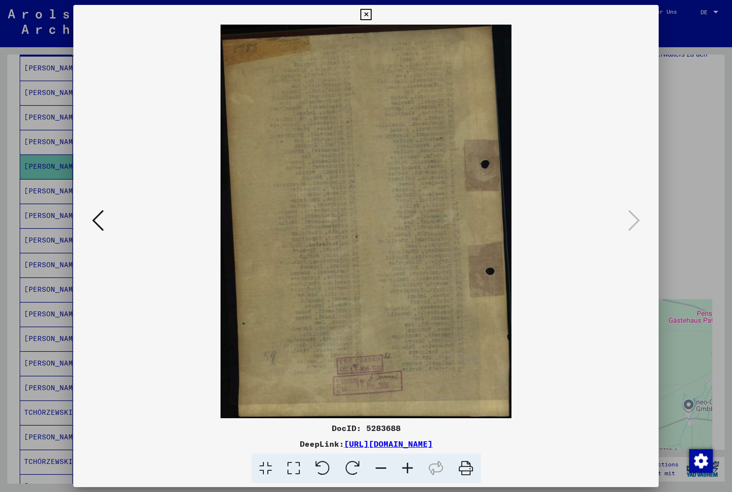
click at [372, 16] on icon at bounding box center [365, 15] width 11 height 12
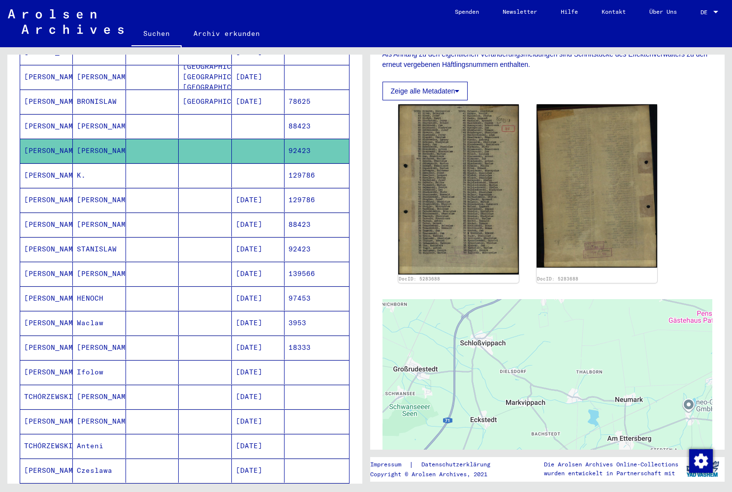
scroll to position [170, 0]
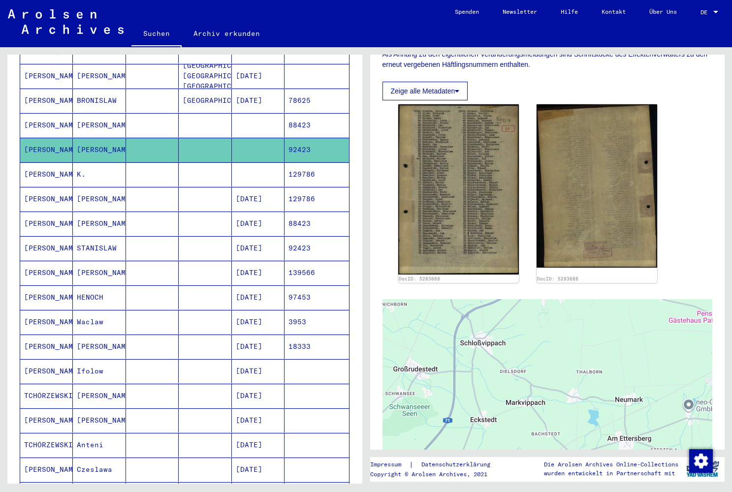
click at [56, 164] on mat-cell "TCHORZEWSKI" at bounding box center [46, 175] width 53 height 24
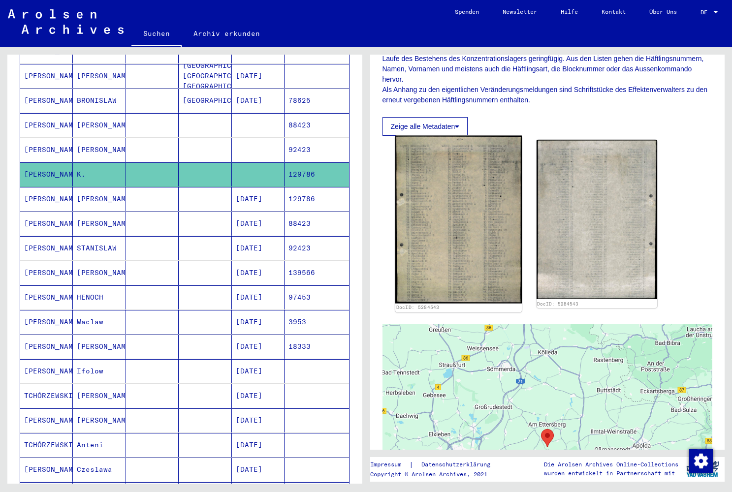
scroll to position [183, 0]
click at [424, 241] on img at bounding box center [458, 219] width 127 height 168
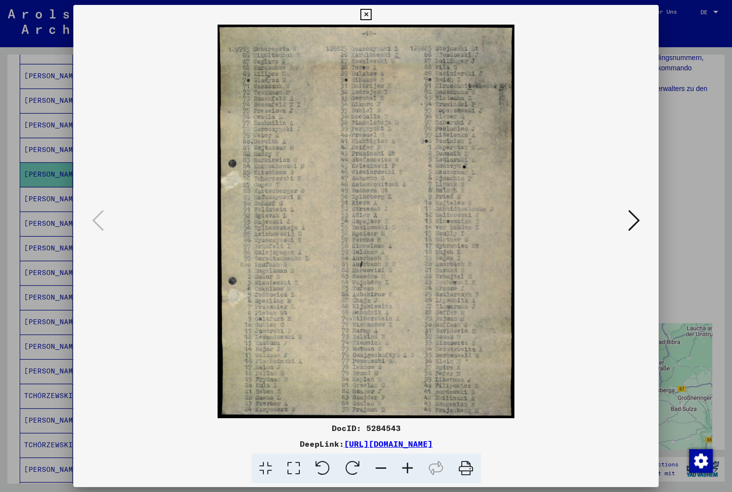
scroll to position [0, 0]
click at [633, 215] on icon at bounding box center [634, 221] width 12 height 24
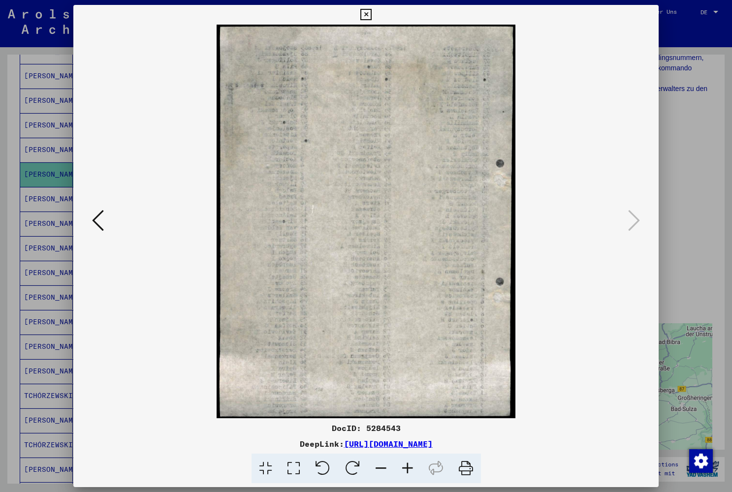
click at [95, 224] on icon at bounding box center [98, 221] width 12 height 24
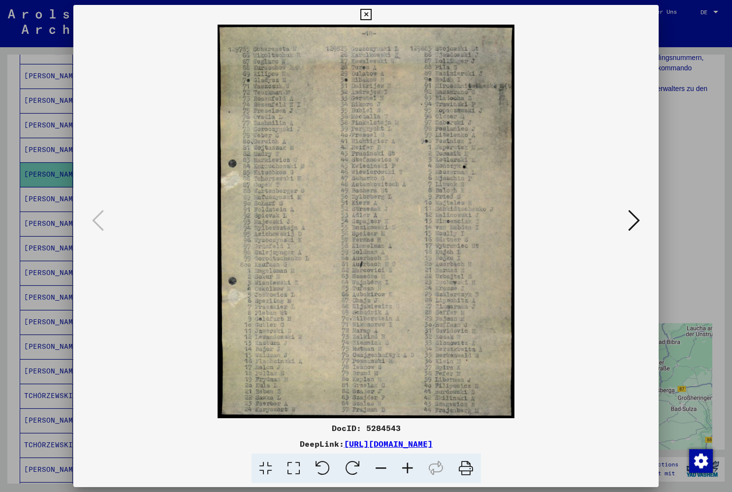
click at [372, 13] on icon at bounding box center [365, 15] width 11 height 12
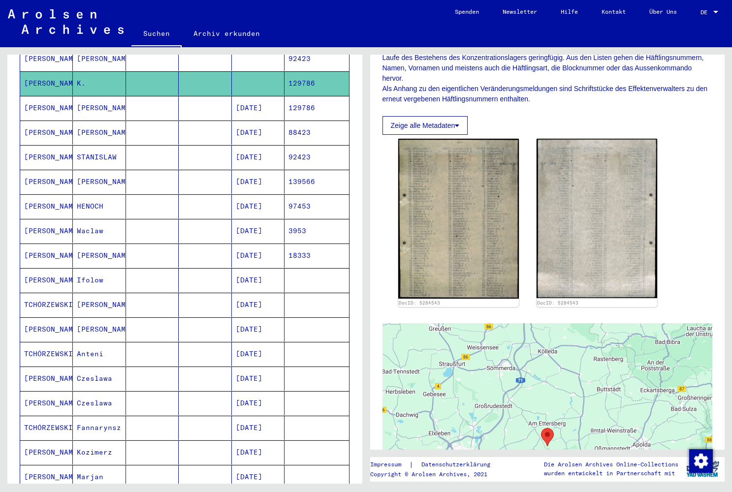
scroll to position [273, 0]
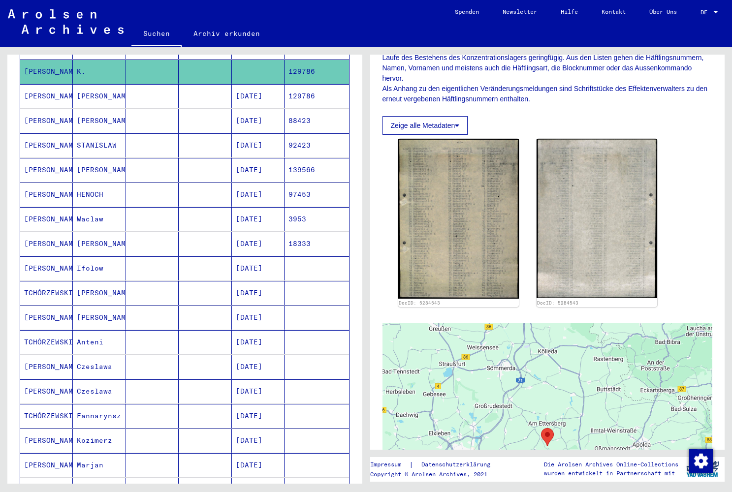
click at [97, 136] on mat-cell "STANISLAW" at bounding box center [99, 145] width 53 height 24
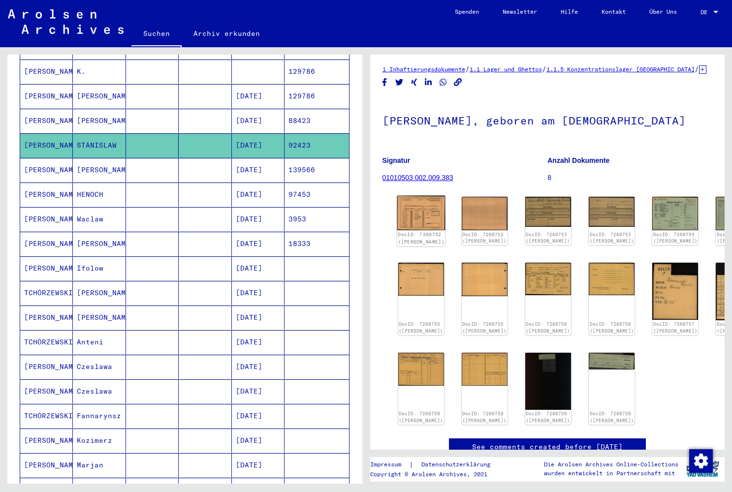
click at [417, 230] on img at bounding box center [421, 213] width 48 height 34
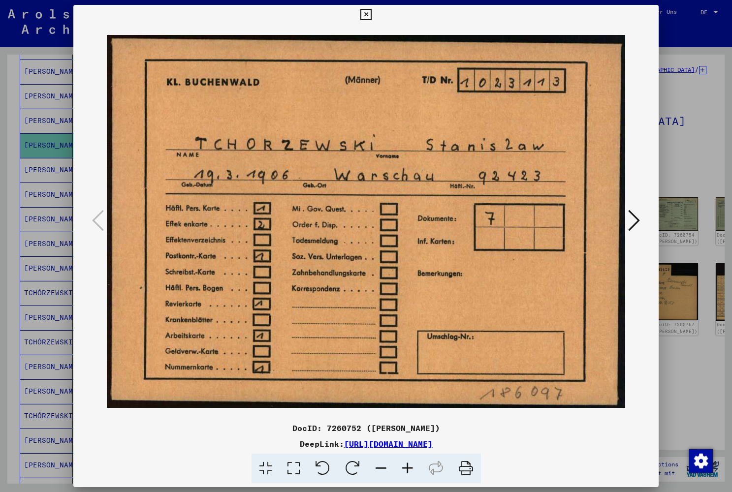
scroll to position [0, 0]
click at [636, 221] on icon at bounding box center [634, 221] width 12 height 24
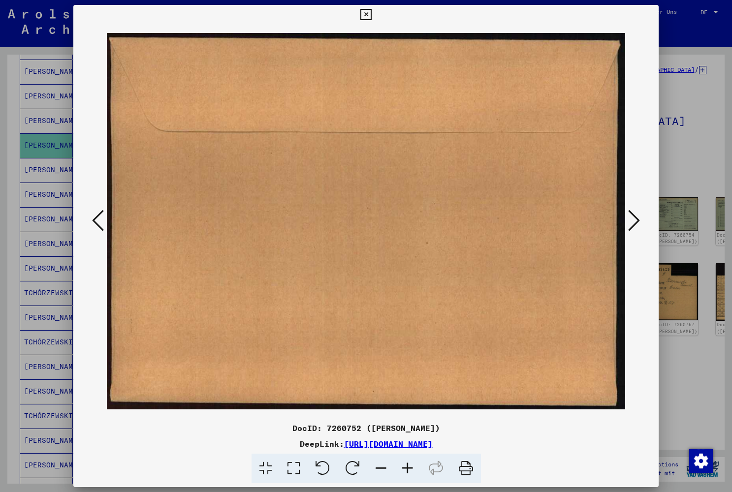
click at [636, 221] on icon at bounding box center [634, 221] width 12 height 24
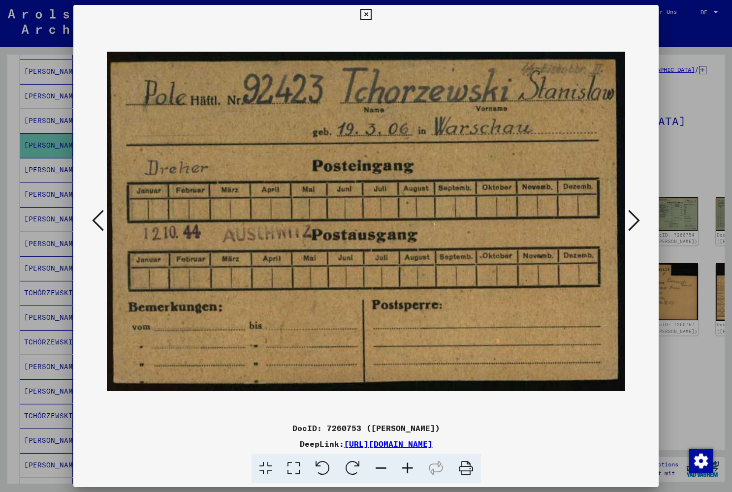
click at [637, 221] on icon at bounding box center [634, 221] width 12 height 24
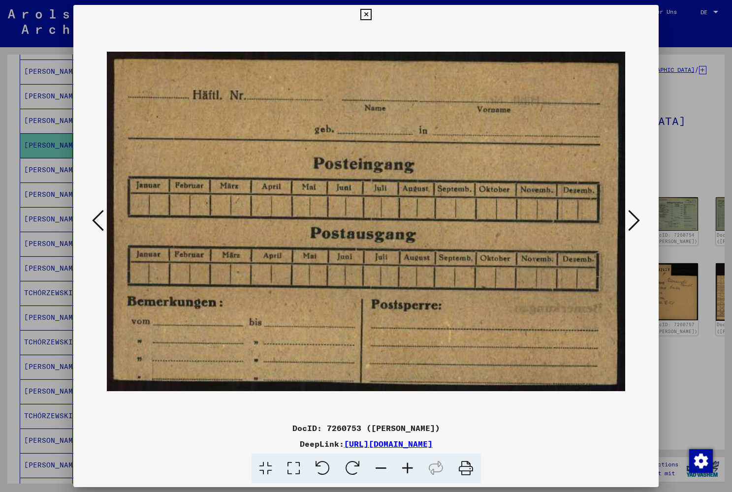
click at [637, 221] on icon at bounding box center [634, 221] width 12 height 24
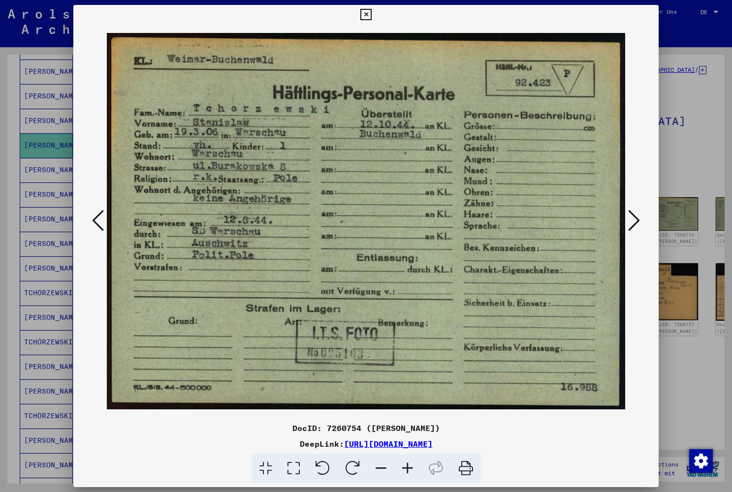
scroll to position [0, 0]
click at [633, 220] on icon at bounding box center [634, 221] width 12 height 24
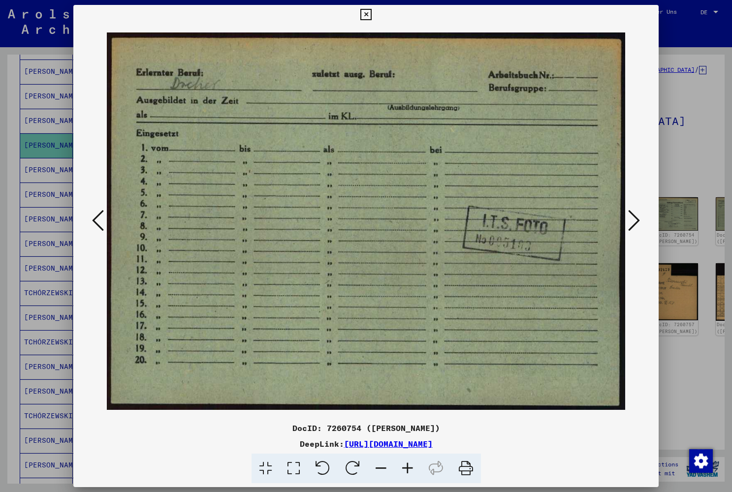
click at [633, 220] on icon at bounding box center [634, 221] width 12 height 24
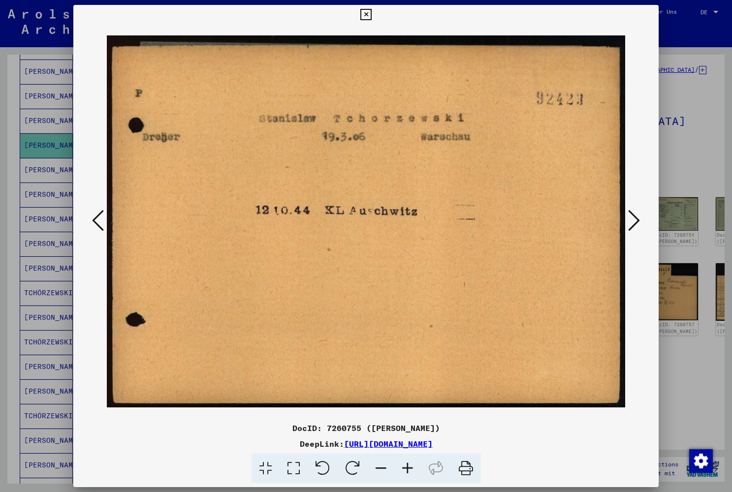
click at [633, 220] on icon at bounding box center [634, 221] width 12 height 24
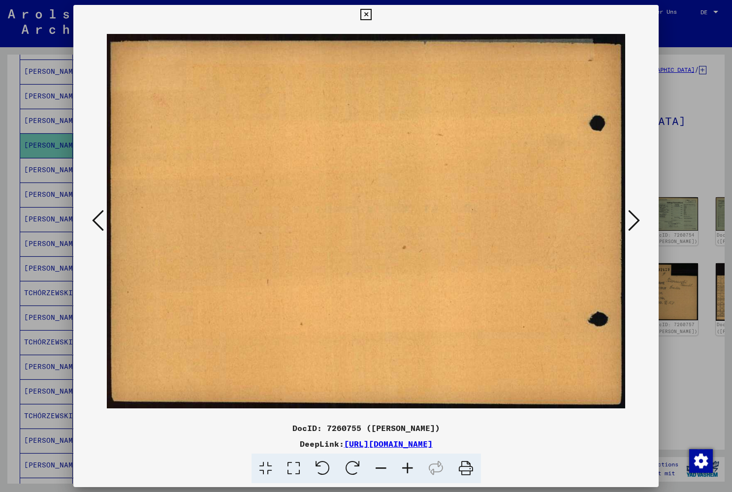
click at [633, 220] on icon at bounding box center [634, 221] width 12 height 24
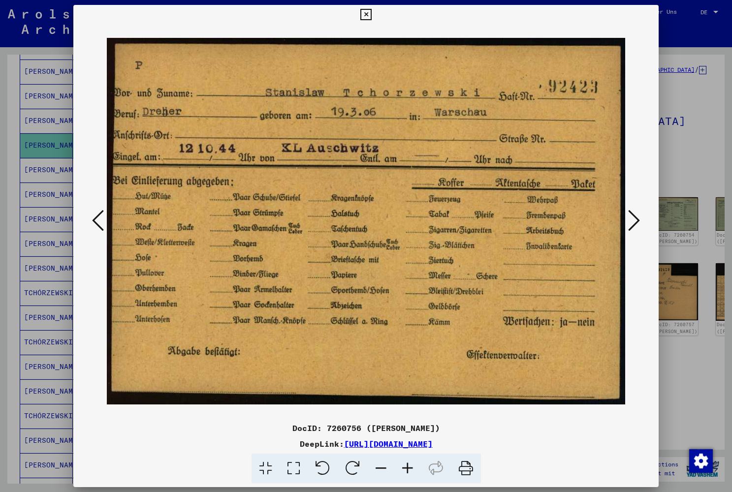
click at [633, 219] on icon at bounding box center [634, 221] width 12 height 24
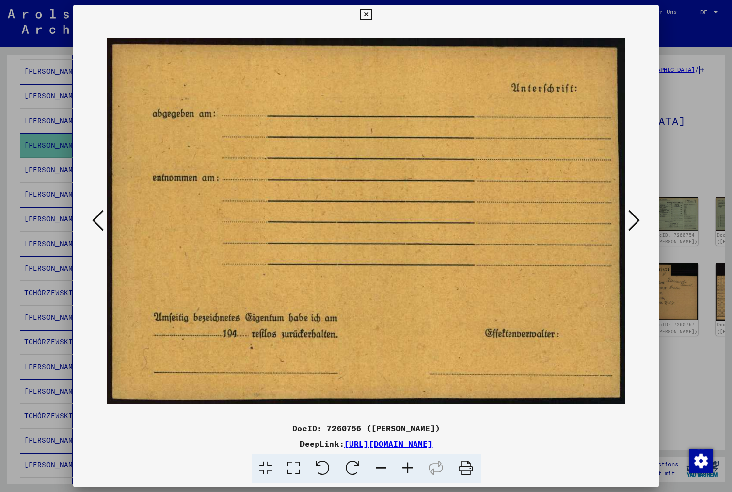
click at [633, 219] on icon at bounding box center [634, 221] width 12 height 24
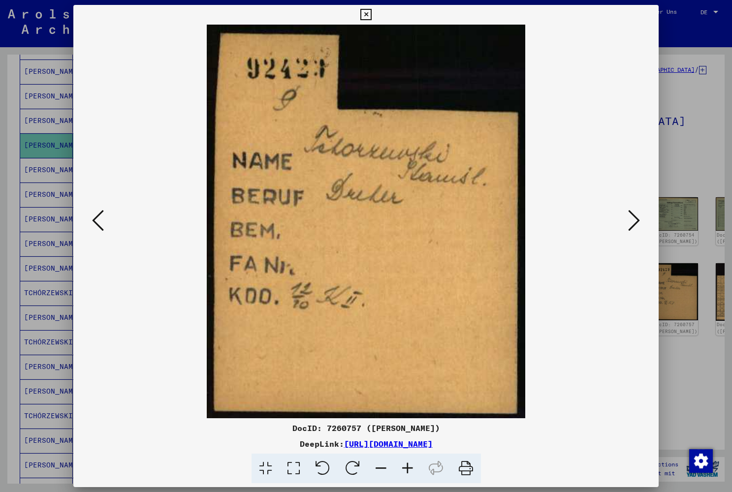
click at [633, 220] on icon at bounding box center [634, 221] width 12 height 24
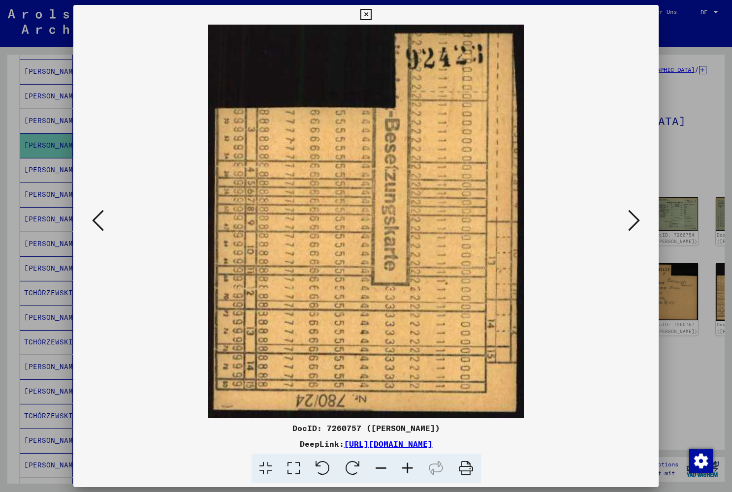
click at [633, 220] on icon at bounding box center [634, 221] width 12 height 24
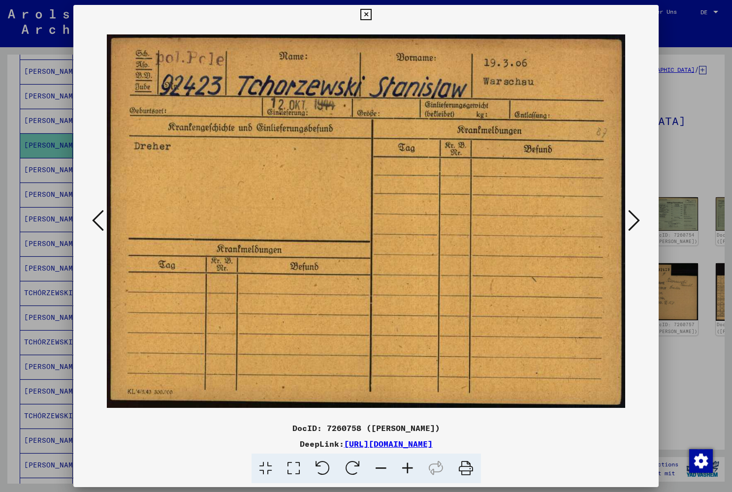
click at [633, 220] on icon at bounding box center [634, 221] width 12 height 24
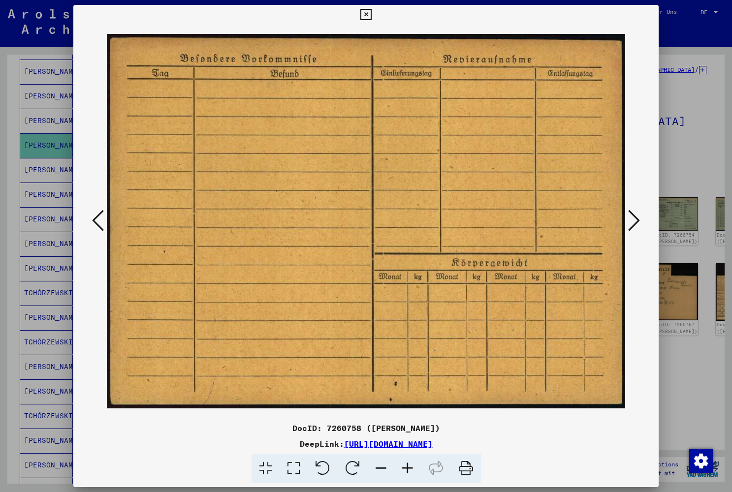
click at [633, 220] on icon at bounding box center [634, 221] width 12 height 24
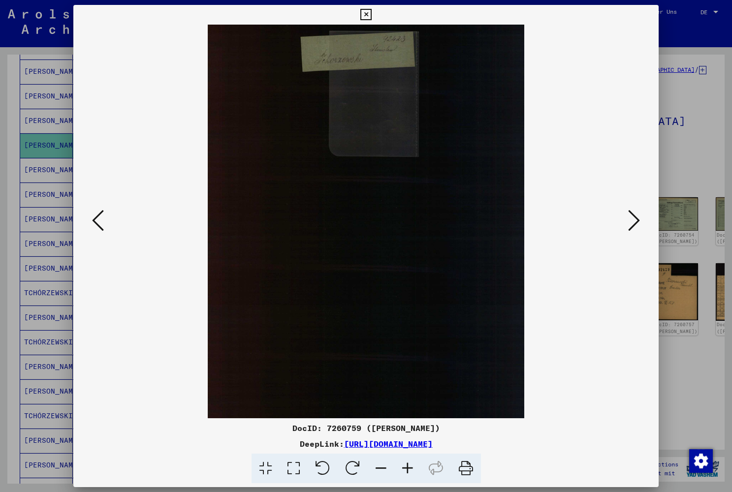
click at [633, 220] on icon at bounding box center [634, 221] width 12 height 24
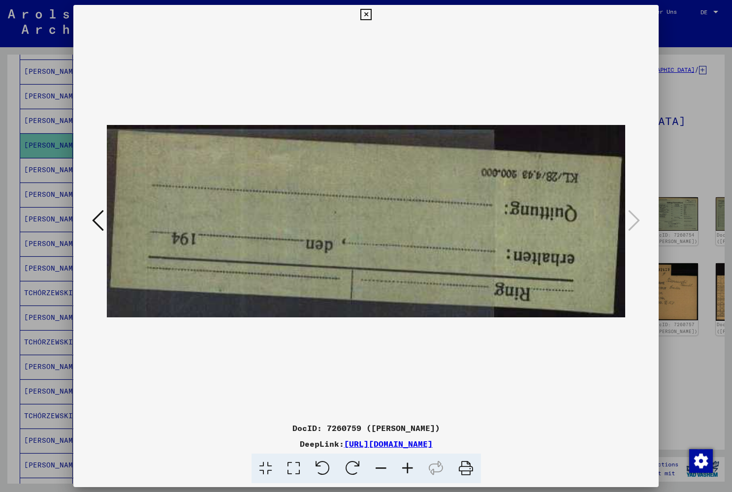
click at [372, 17] on icon at bounding box center [365, 15] width 11 height 12
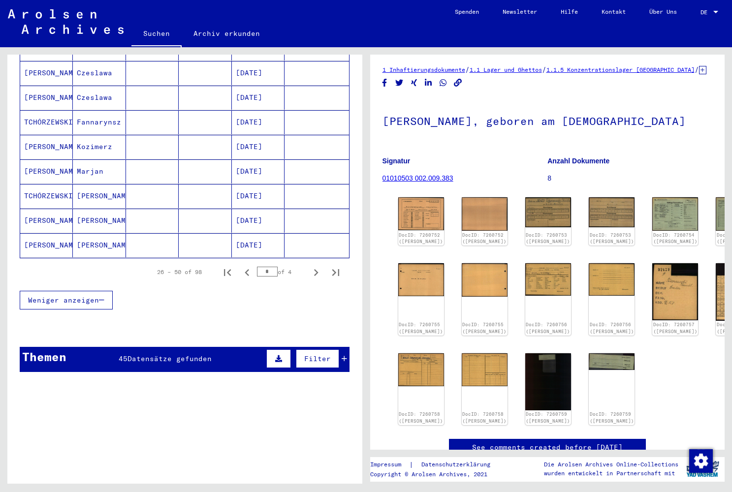
scroll to position [565, 0]
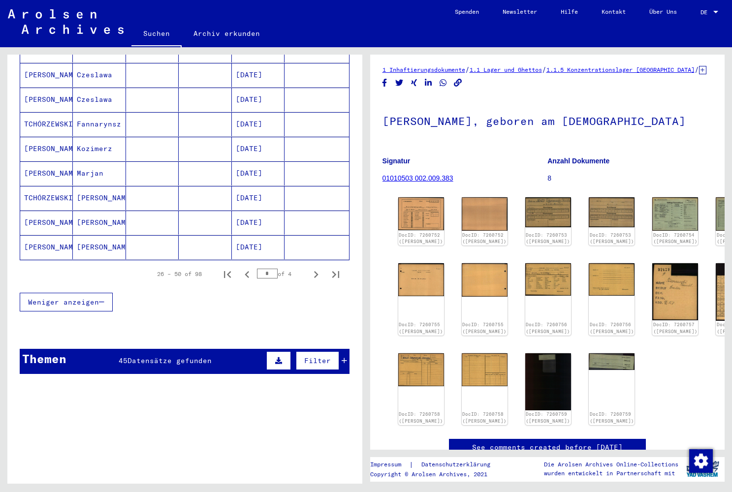
click at [102, 214] on mat-cell "Stanislaw" at bounding box center [99, 223] width 53 height 24
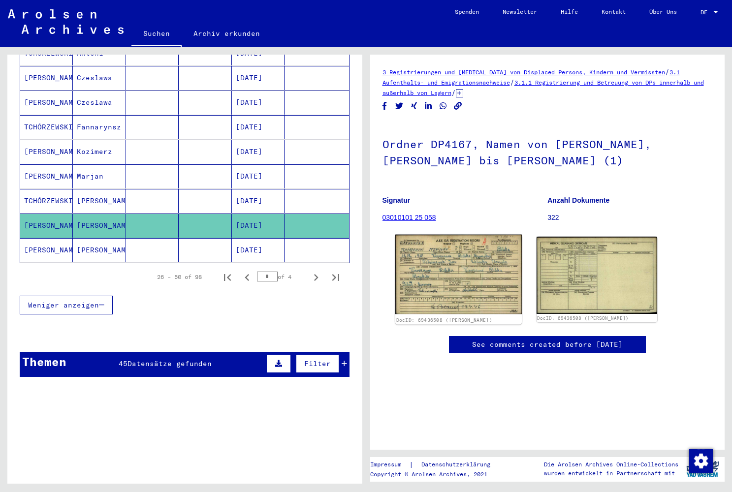
scroll to position [0, 0]
click at [464, 249] on img at bounding box center [458, 274] width 127 height 79
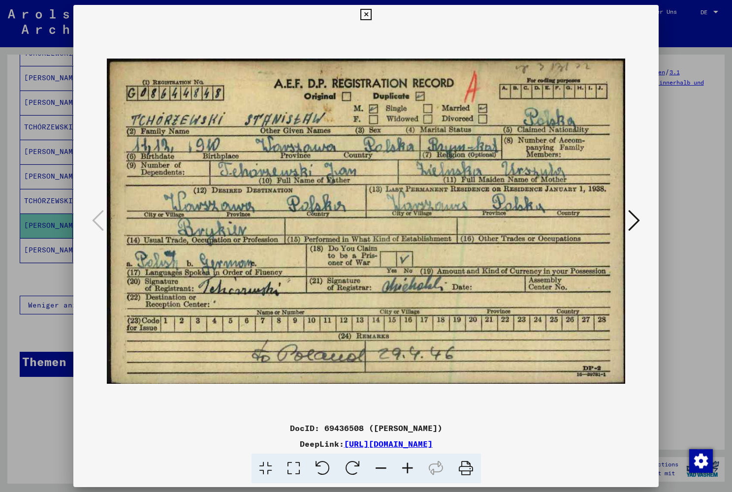
scroll to position [0, 0]
click at [635, 223] on icon at bounding box center [634, 221] width 12 height 24
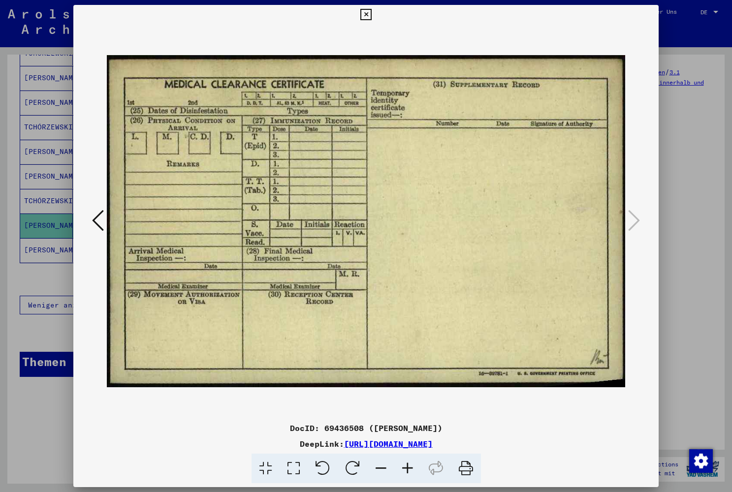
scroll to position [0, 0]
click at [372, 17] on icon at bounding box center [365, 15] width 11 height 12
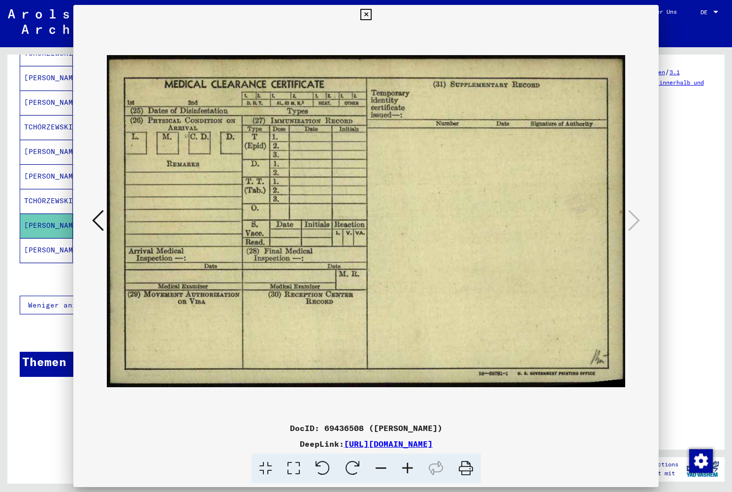
scroll to position [0, 0]
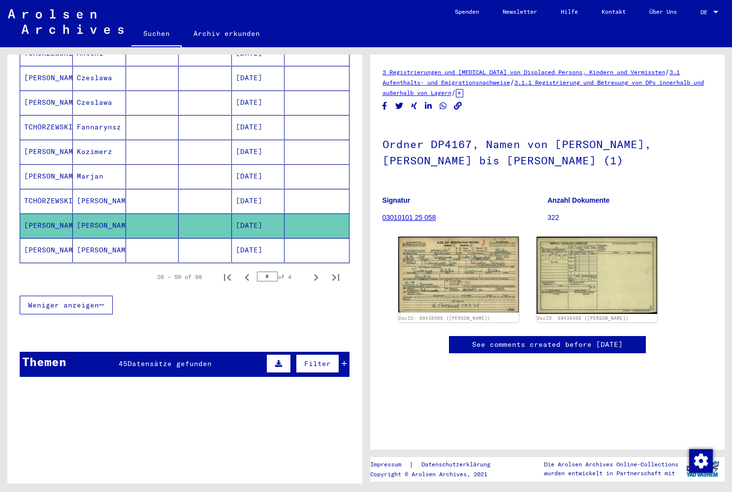
click at [112, 249] on mat-cell "Stanislaw" at bounding box center [99, 250] width 53 height 24
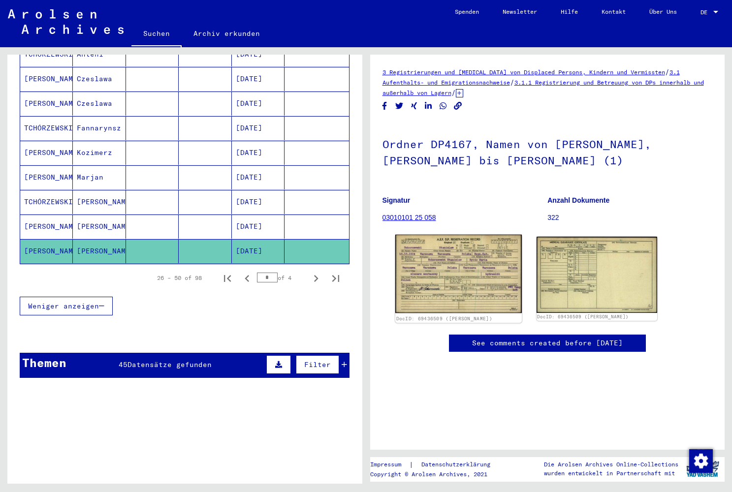
click at [432, 278] on img at bounding box center [458, 274] width 127 height 79
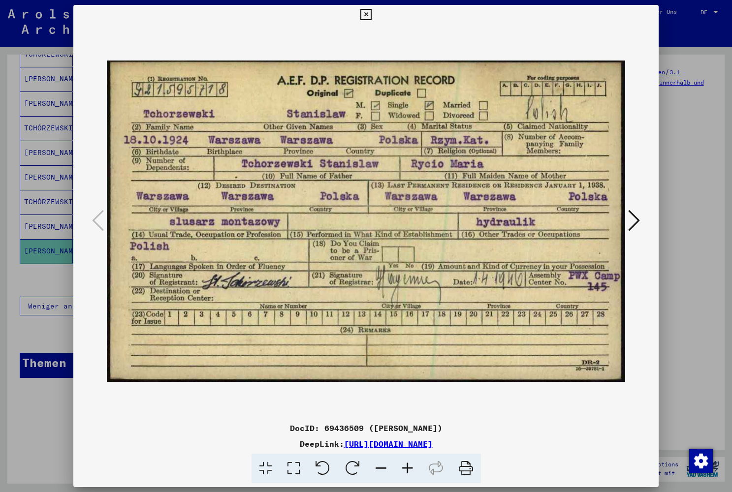
click at [632, 221] on icon at bounding box center [634, 221] width 12 height 24
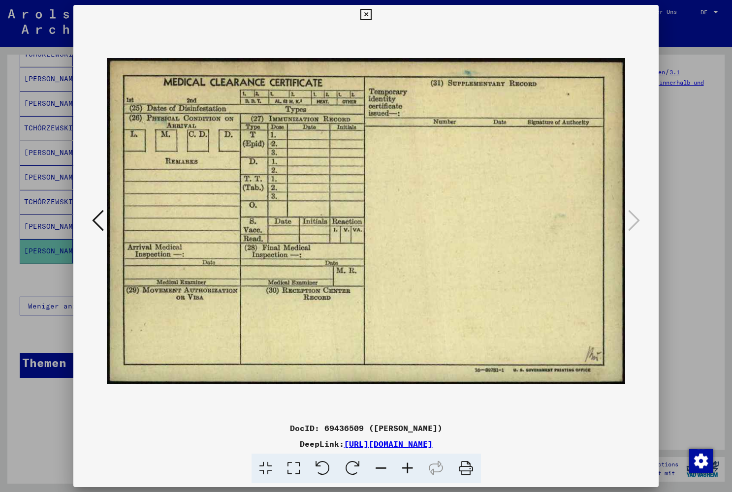
click at [372, 14] on icon at bounding box center [365, 15] width 11 height 12
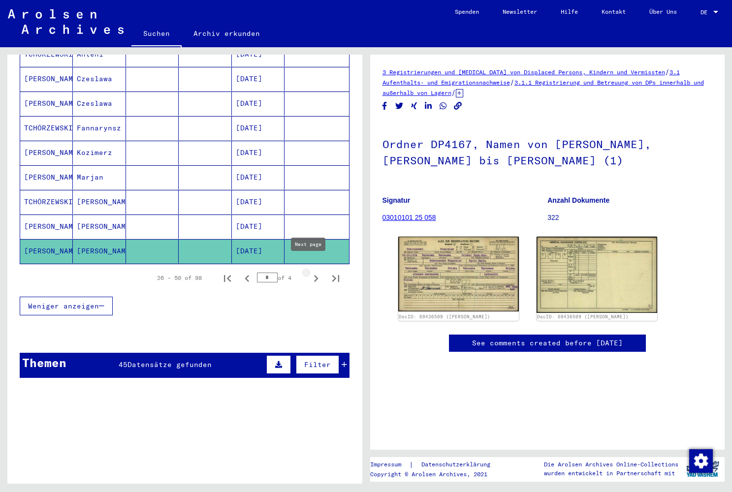
click at [314, 275] on icon "Next page" at bounding box center [316, 278] width 4 height 7
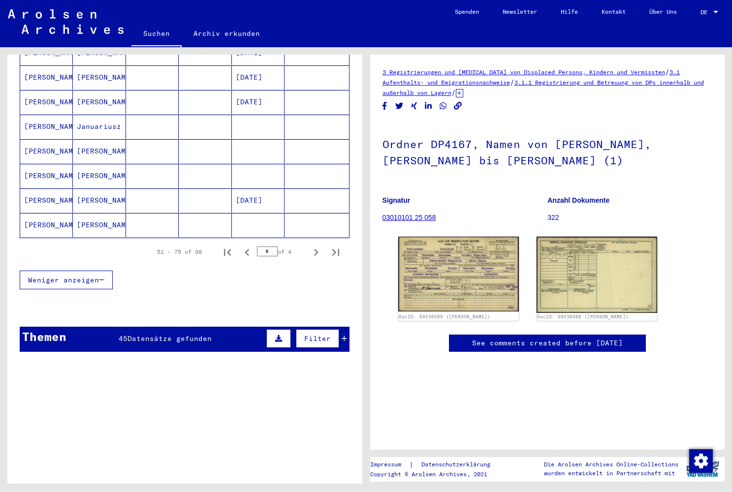
scroll to position [589, 0]
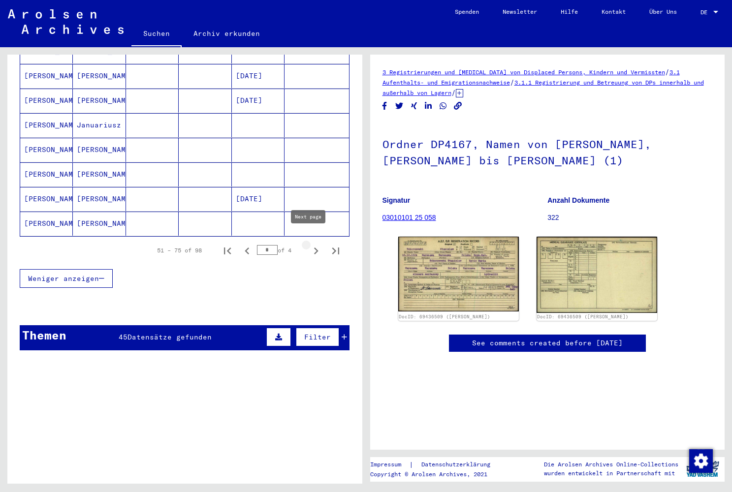
click at [312, 244] on icon "Next page" at bounding box center [316, 251] width 14 height 14
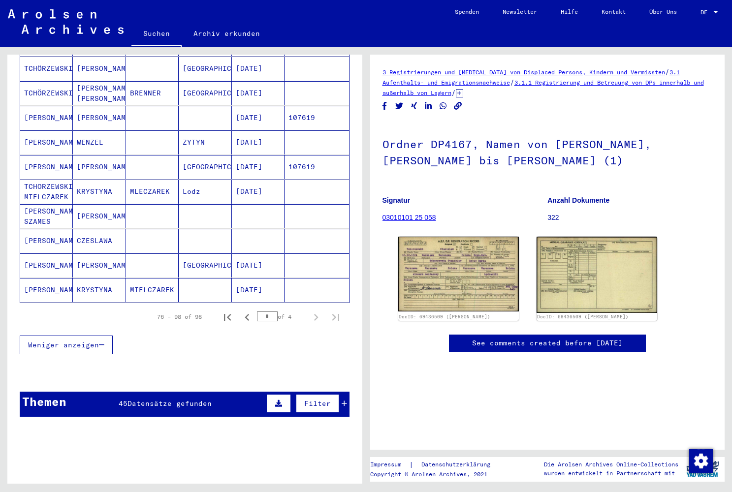
scroll to position [470, 0]
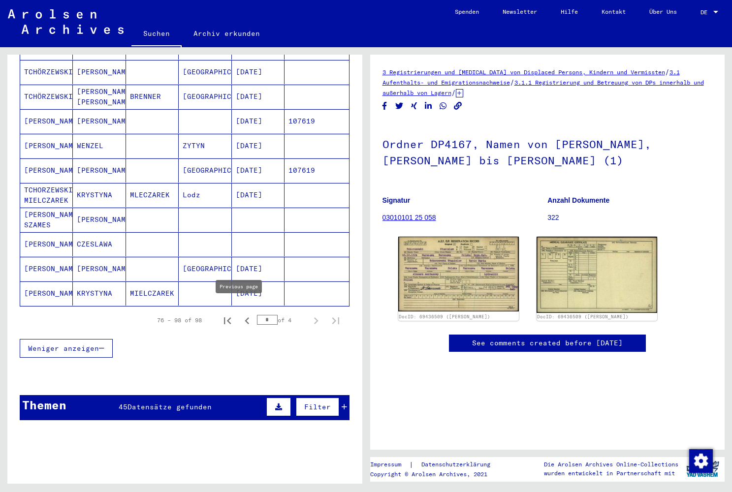
click at [245, 318] on icon "Previous page" at bounding box center [247, 321] width 4 height 7
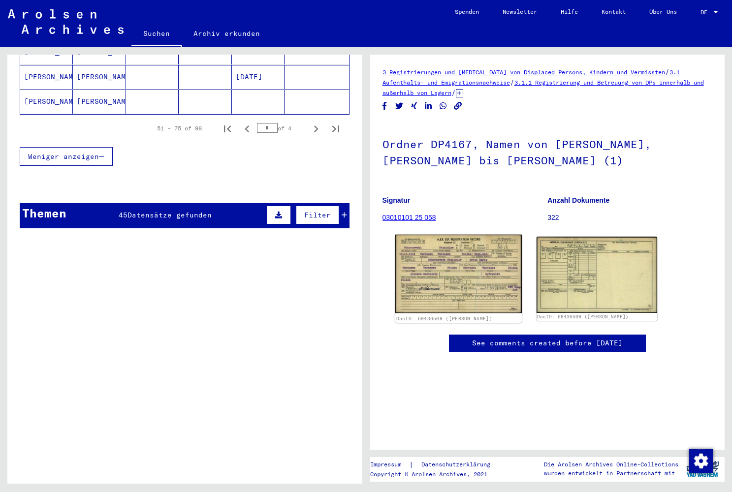
scroll to position [0, 0]
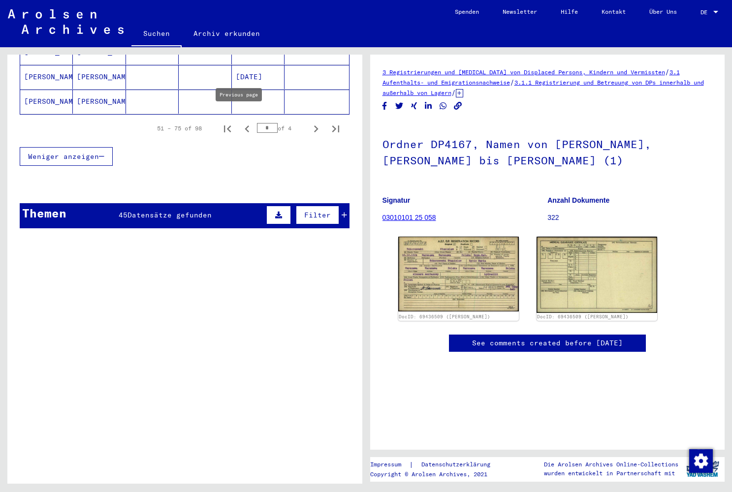
click at [240, 122] on icon "Previous page" at bounding box center [247, 129] width 14 height 14
type input "*"
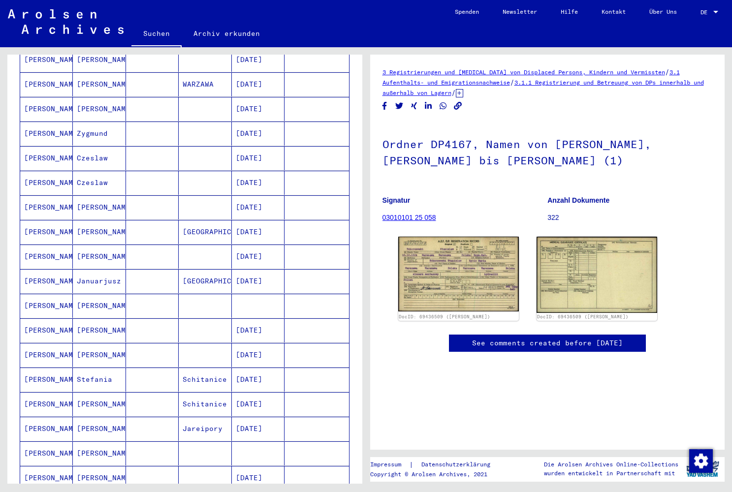
scroll to position [186, 0]
click at [107, 222] on mat-cell "Stanislaus" at bounding box center [99, 233] width 53 height 24
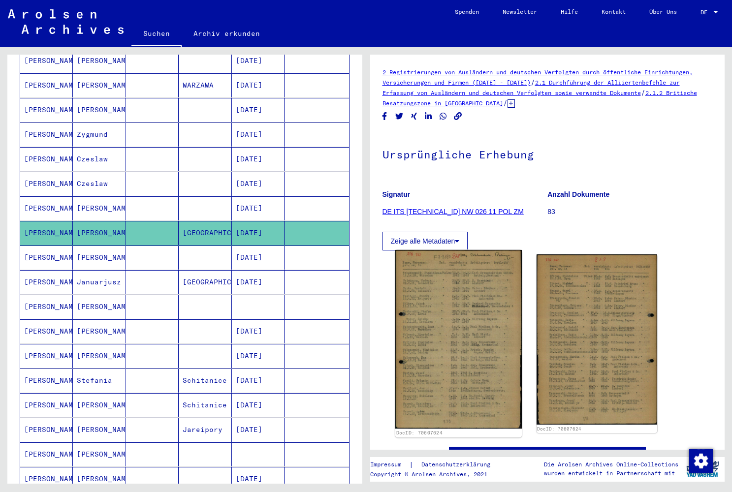
click at [432, 279] on img at bounding box center [458, 339] width 127 height 179
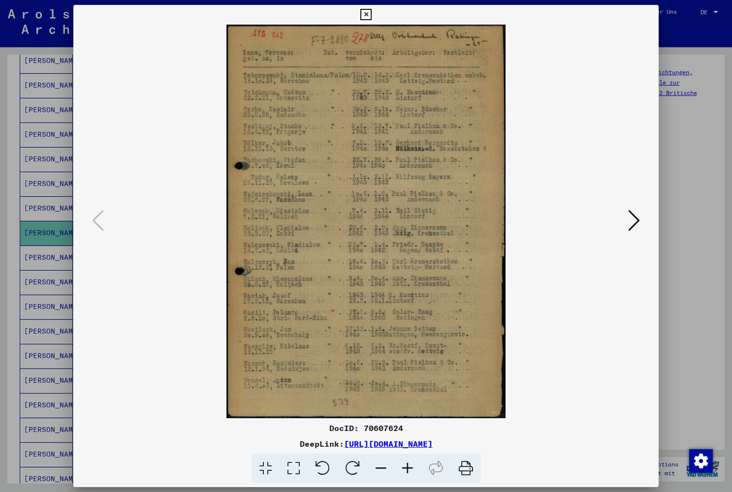
click at [372, 16] on icon at bounding box center [365, 15] width 11 height 12
